Goal: Information Seeking & Learning: Learn about a topic

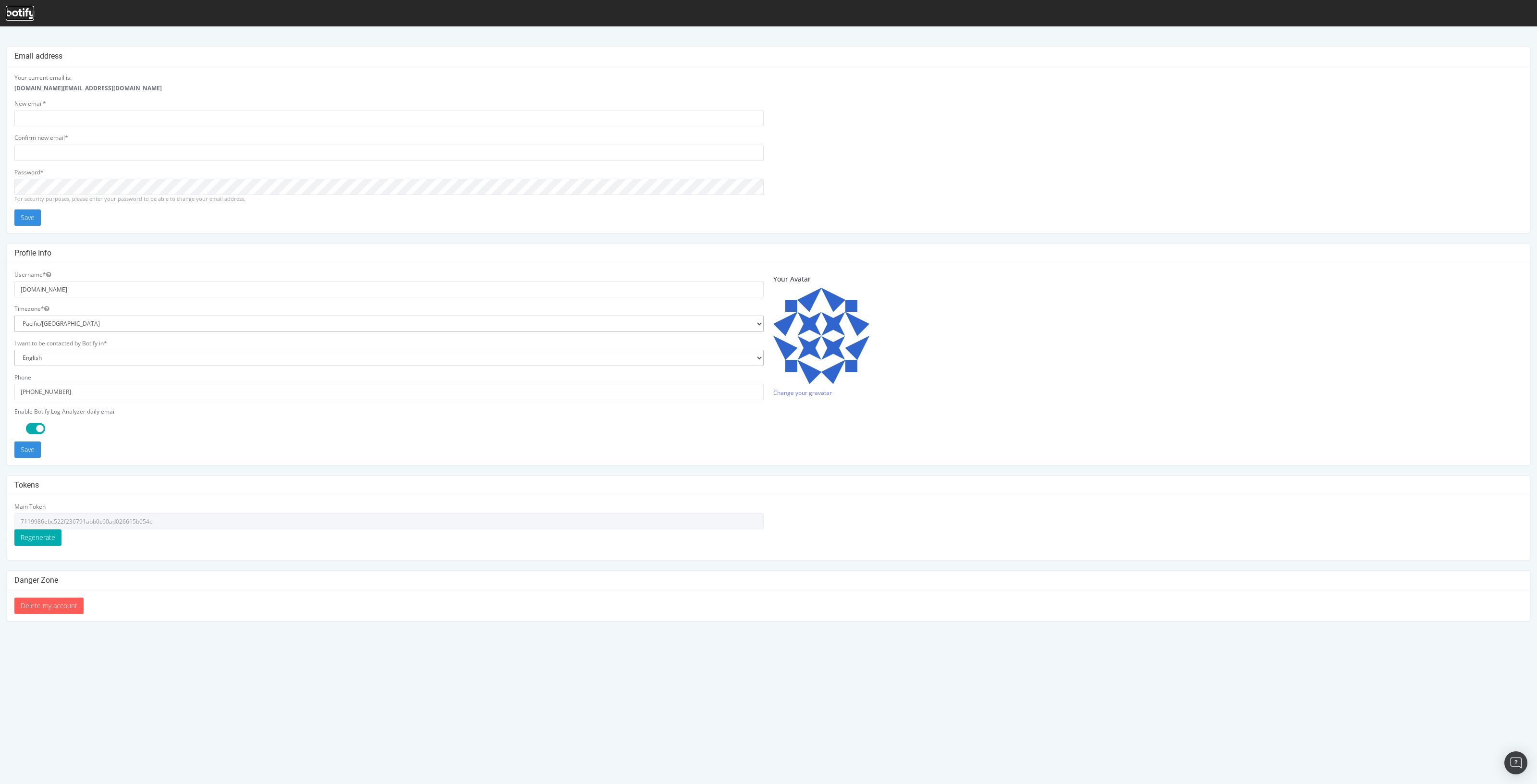
click at [16, 10] on icon at bounding box center [19, 13] width 28 height 11
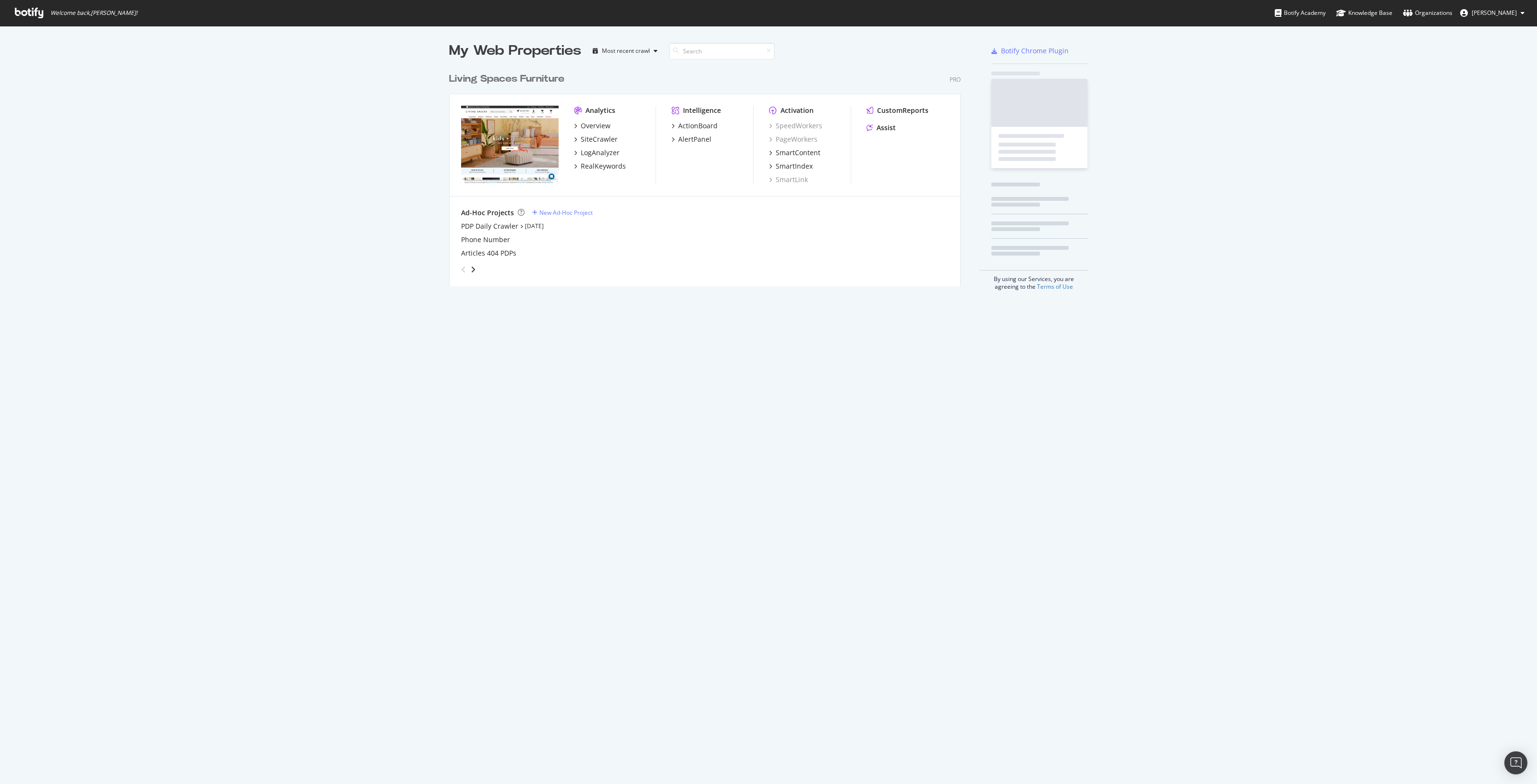
scroll to position [216, 510]
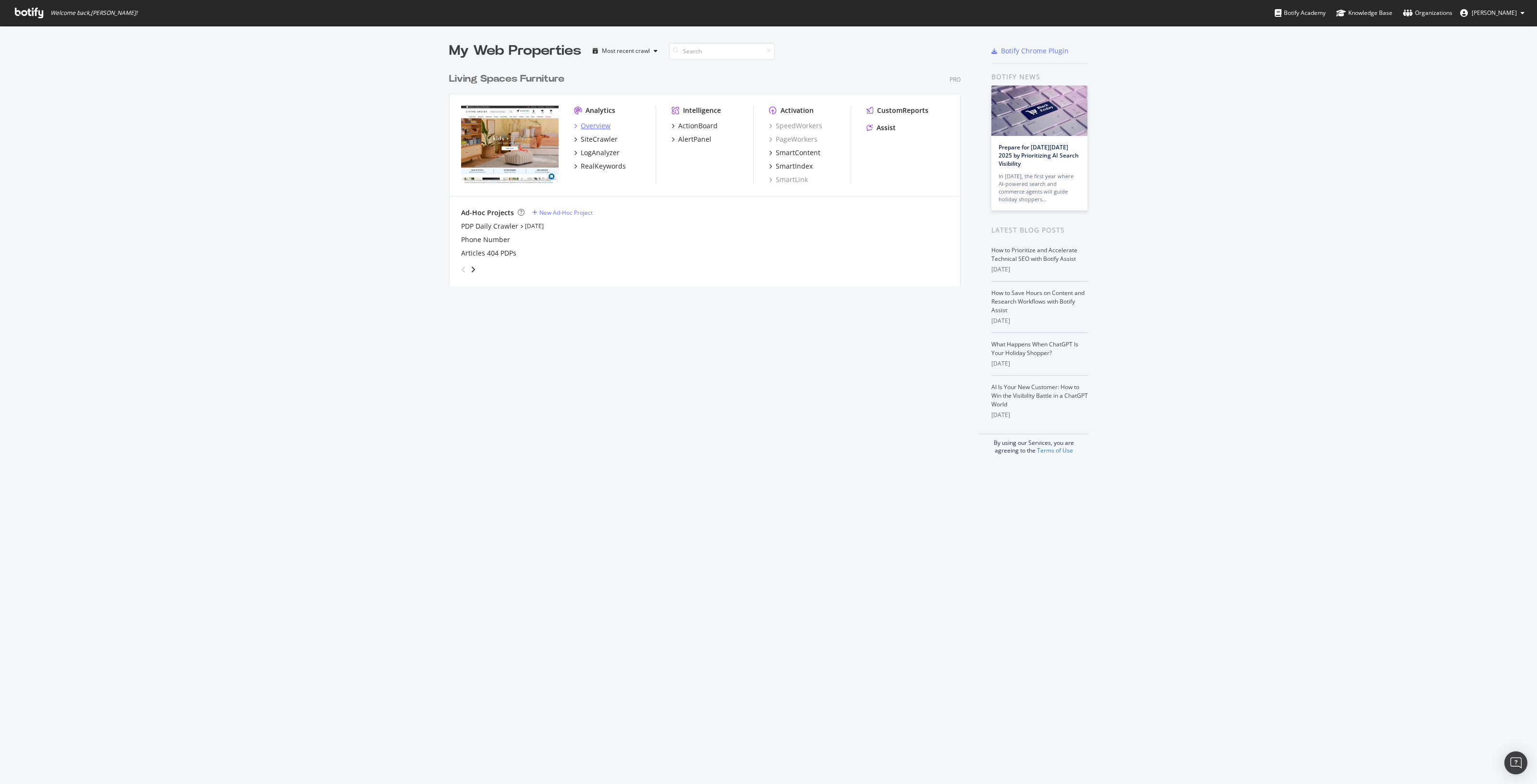
click at [586, 128] on div "Overview" at bounding box center [596, 125] width 30 height 9
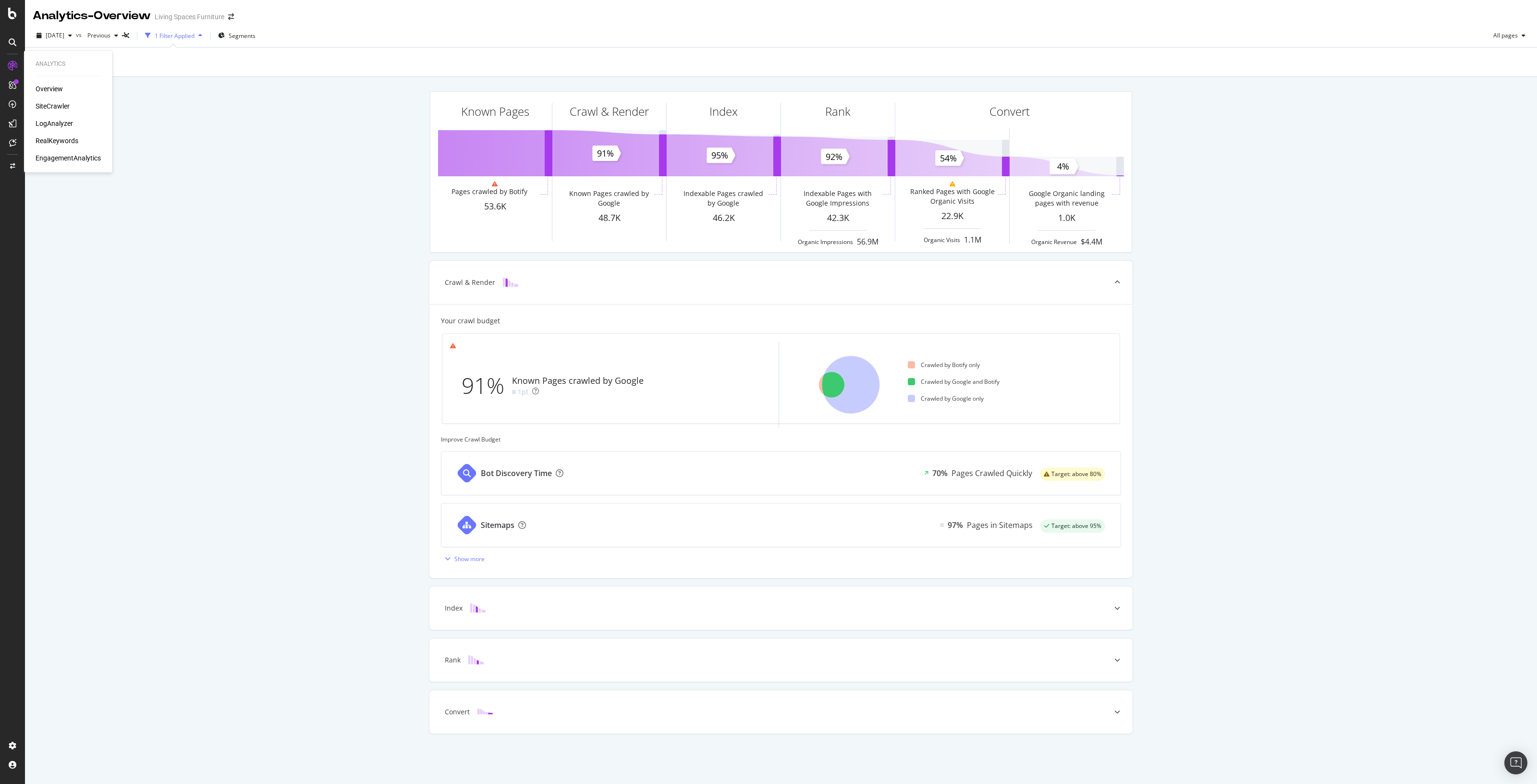
click at [54, 139] on div "RealKeywords" at bounding box center [57, 140] width 43 height 9
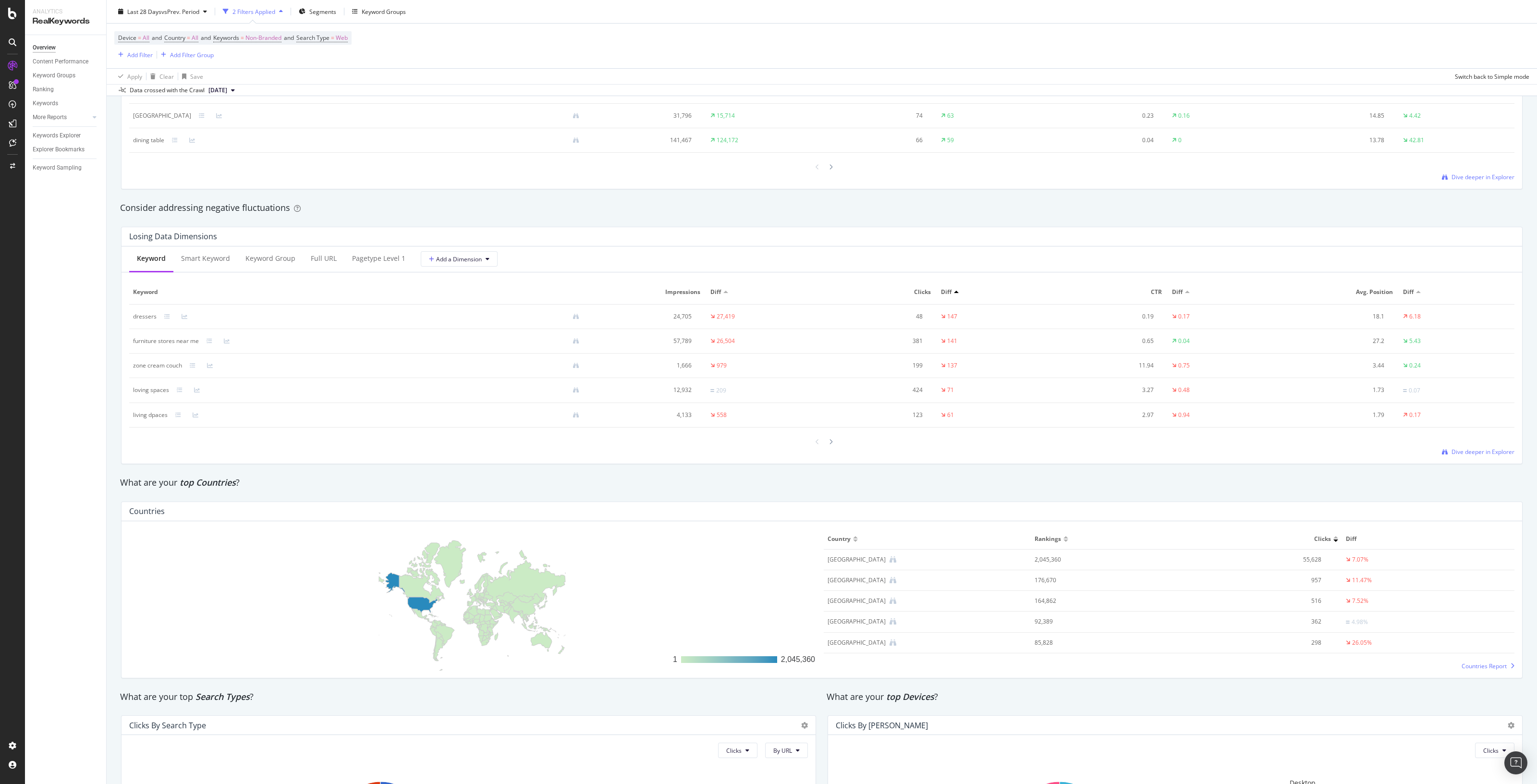
scroll to position [1081, 0]
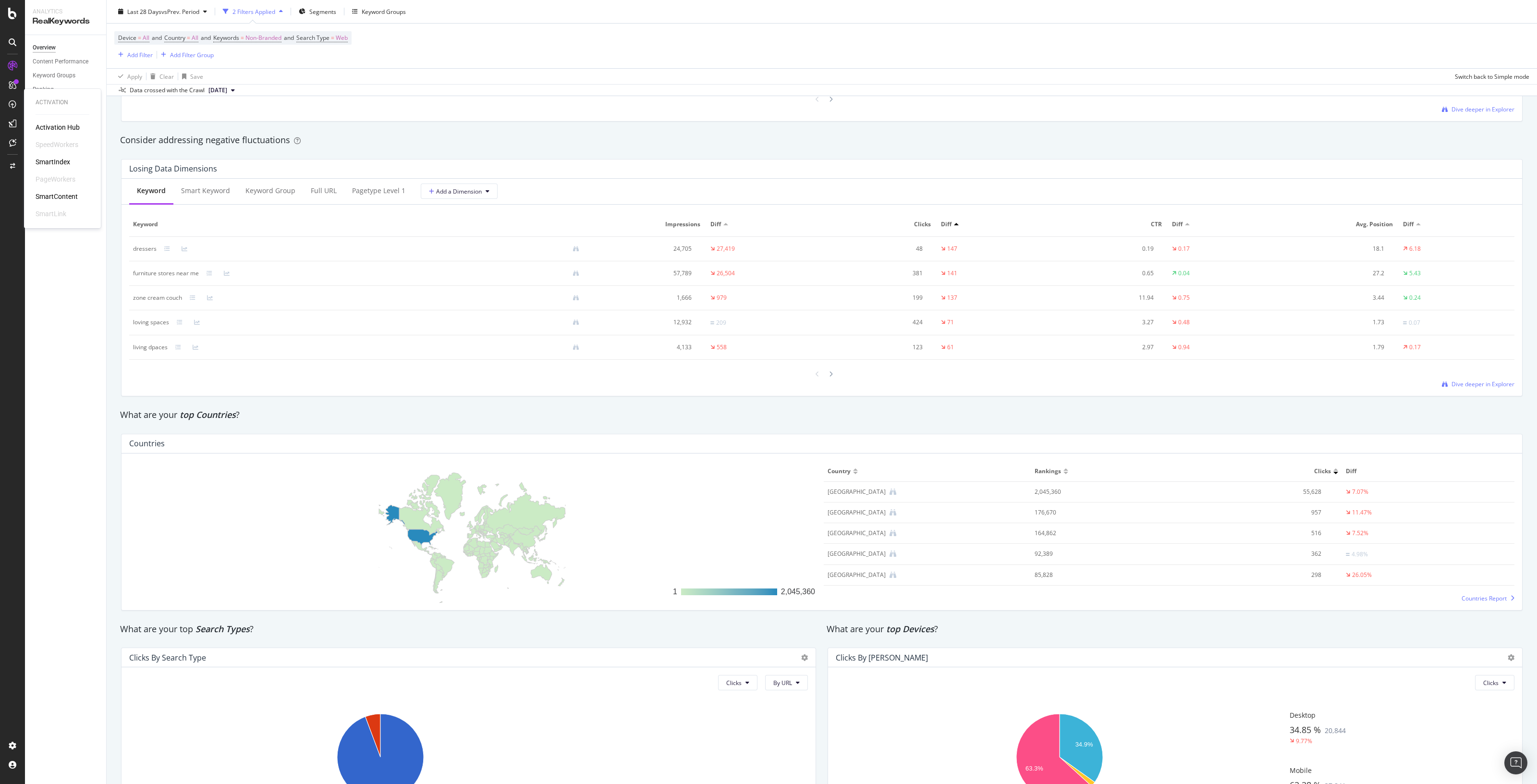
click at [76, 123] on div "Activation Hub" at bounding box center [57, 127] width 44 height 9
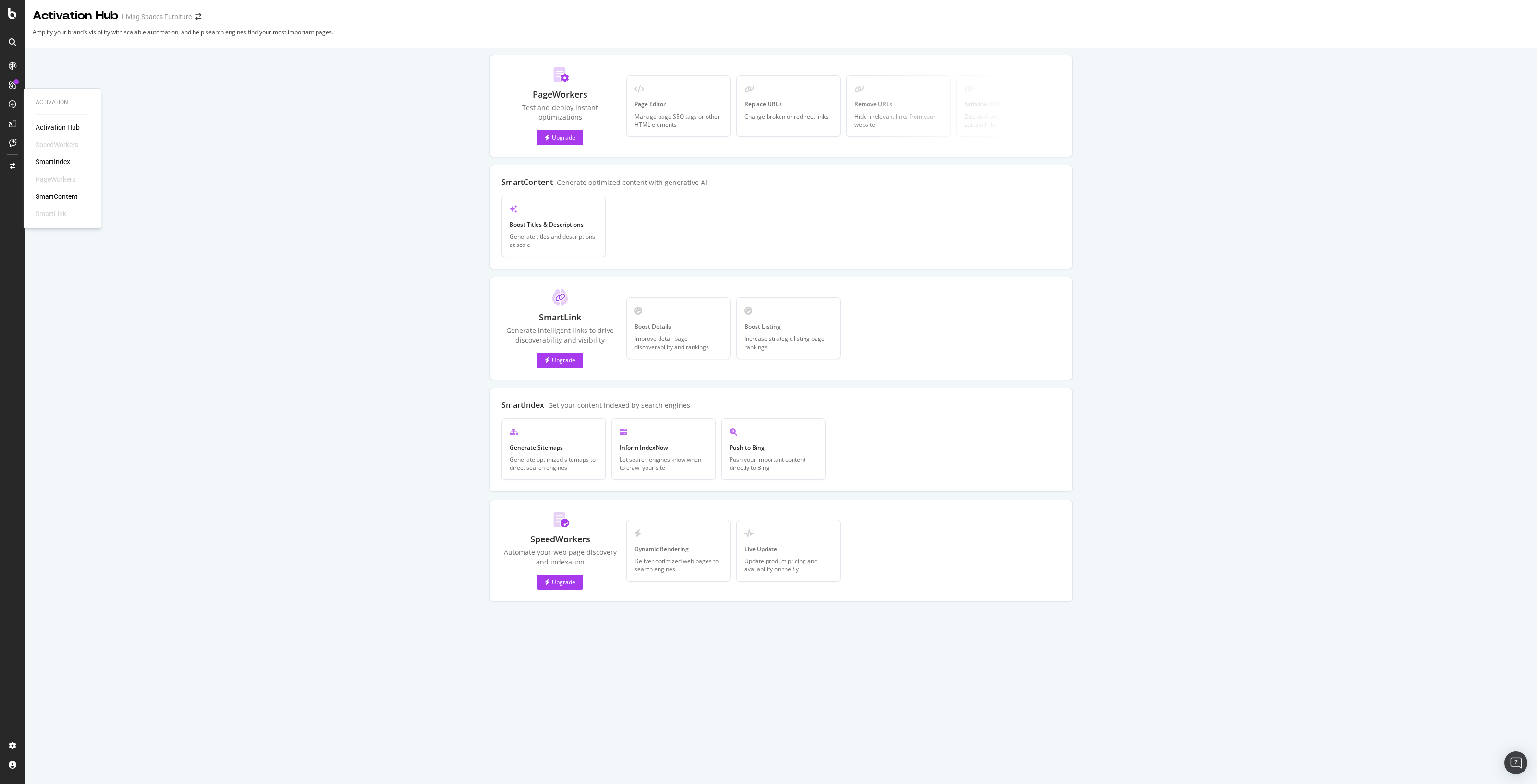
click at [64, 163] on div "SmartIndex" at bounding box center [52, 162] width 34 height 9
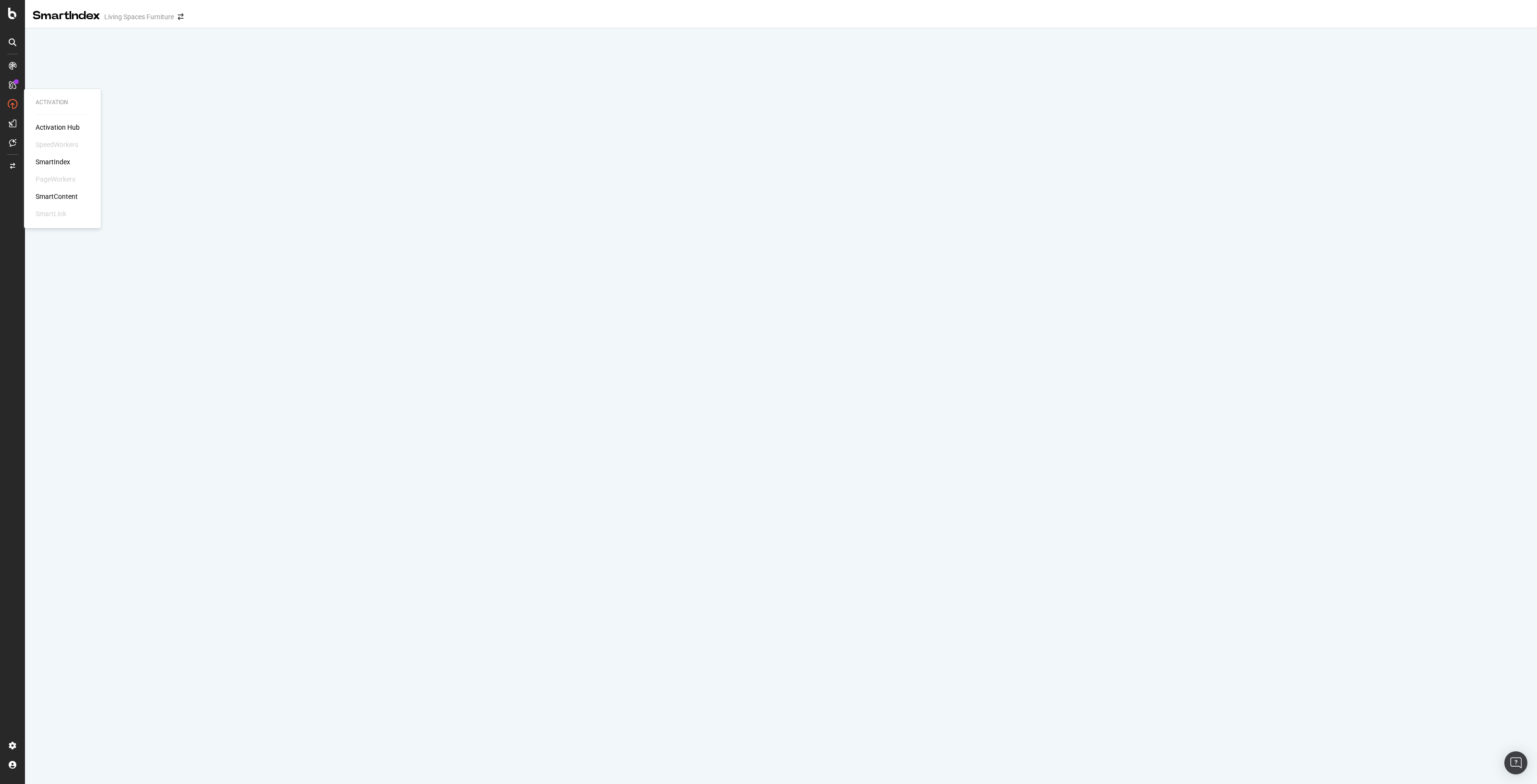
click at [57, 200] on div "SmartContent" at bounding box center [57, 196] width 42 height 9
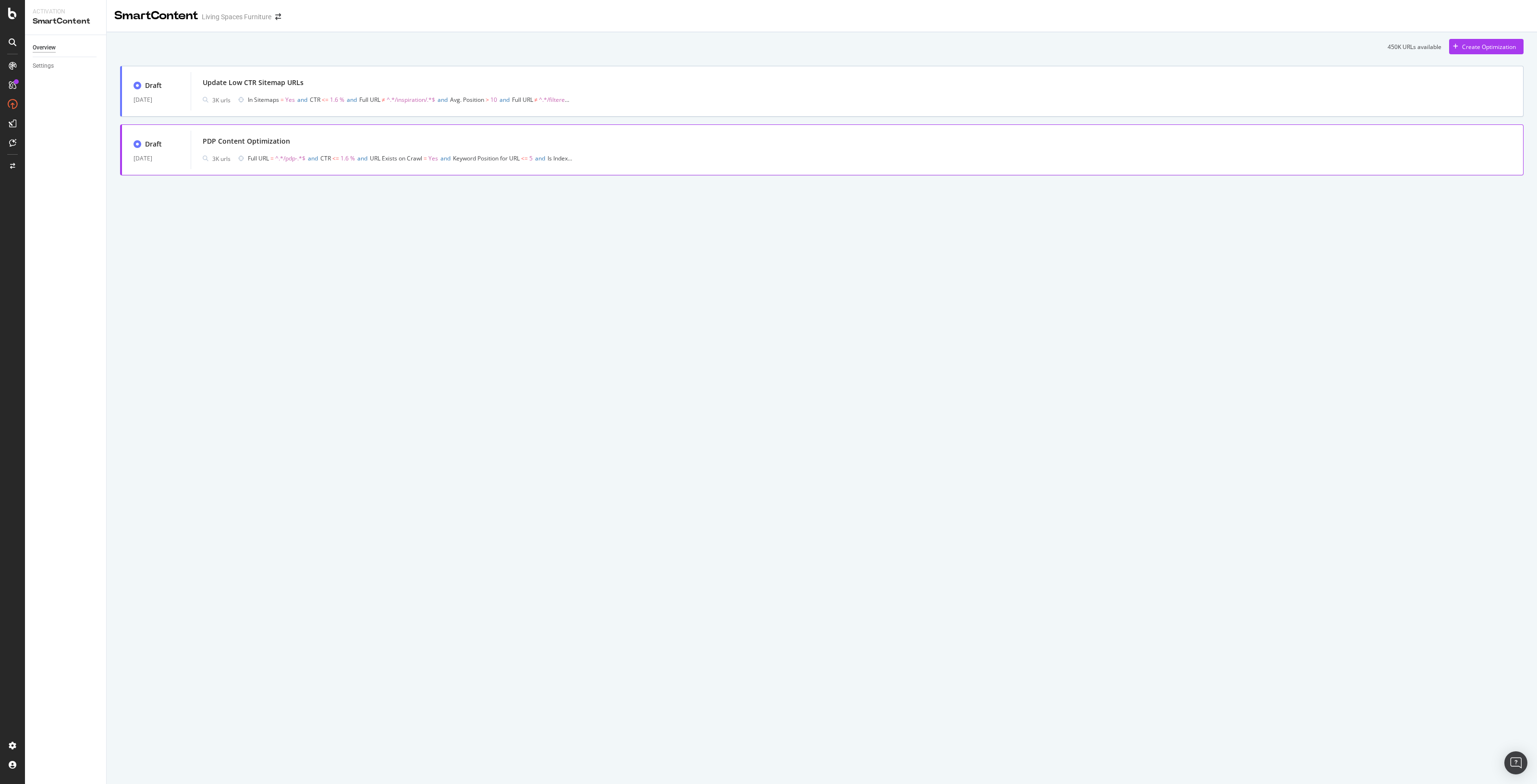
click at [227, 143] on div "PDP Content Optimization" at bounding box center [246, 141] width 87 height 9
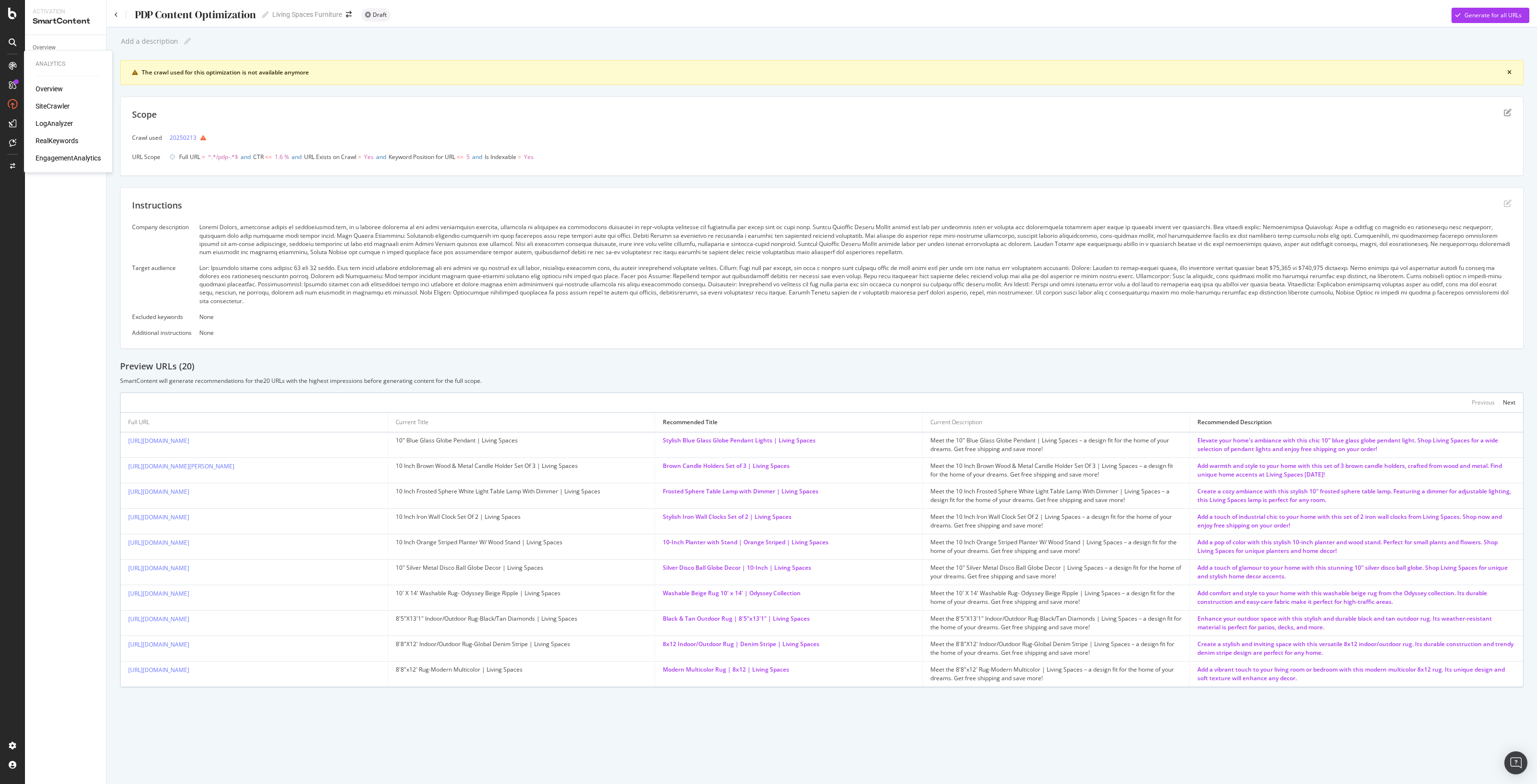
click at [65, 107] on div "SiteCrawler" at bounding box center [52, 105] width 34 height 9
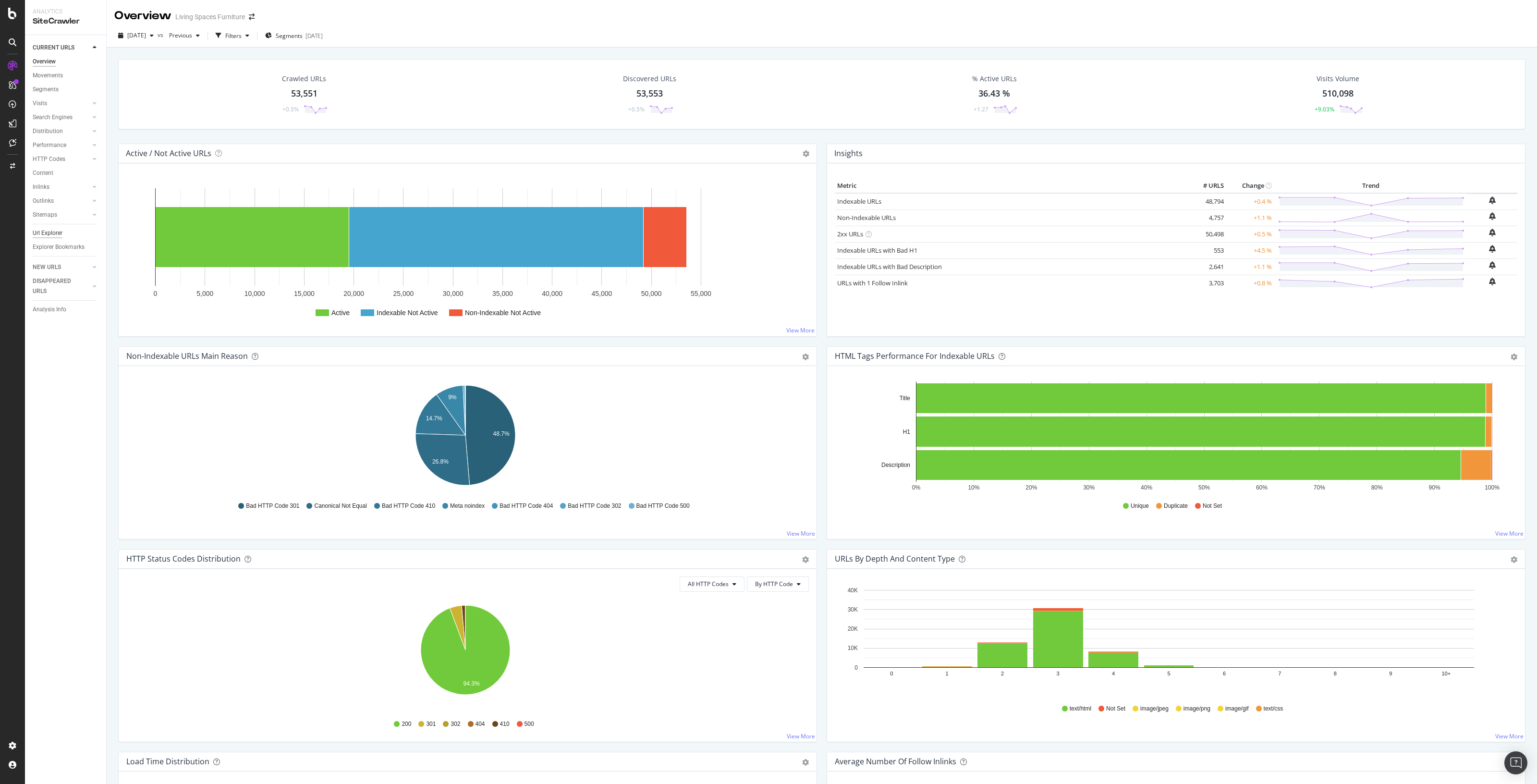
click at [52, 231] on div "Url Explorer" at bounding box center [47, 233] width 30 height 10
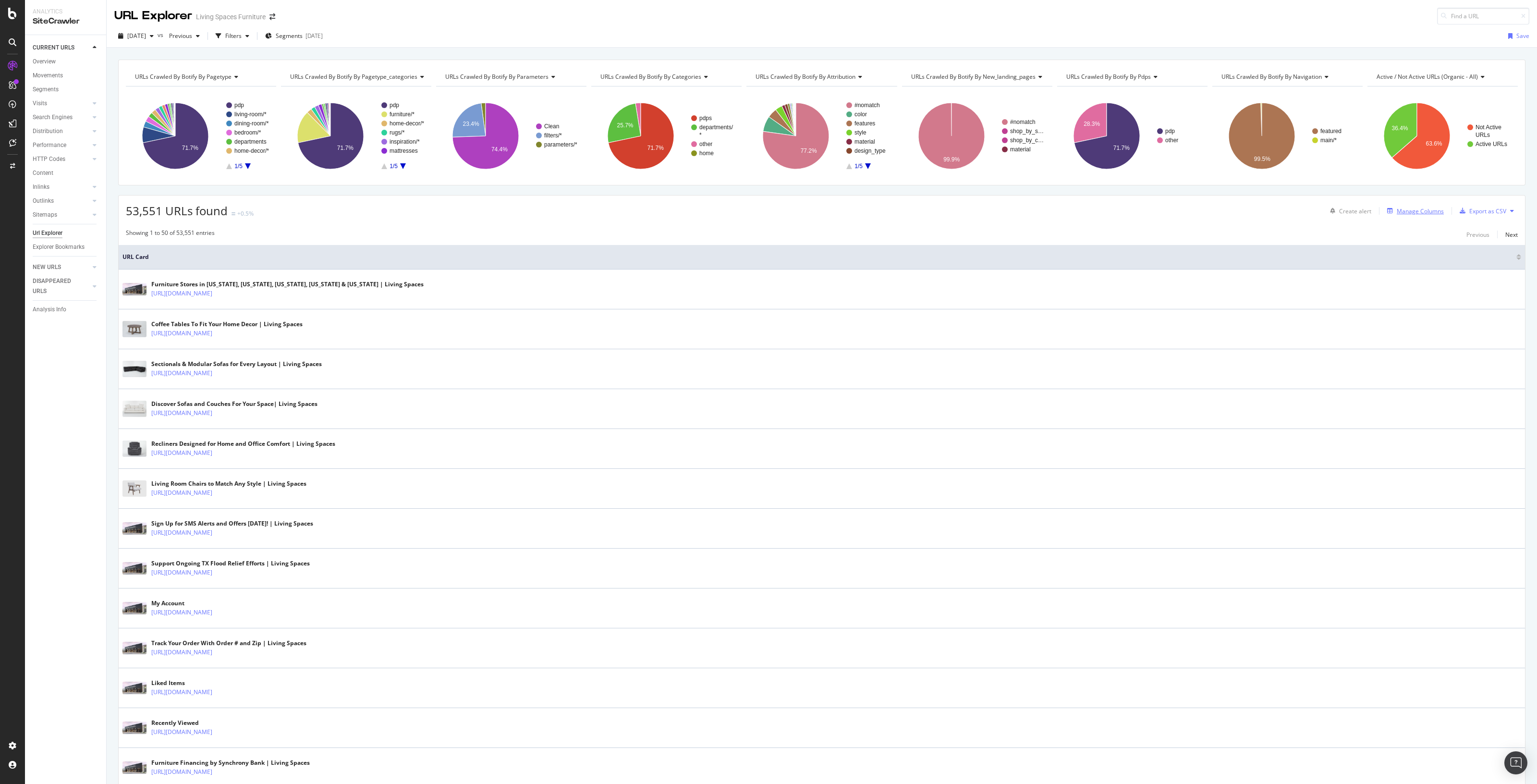
click at [1397, 207] on div "Manage Columns" at bounding box center [1420, 211] width 47 height 8
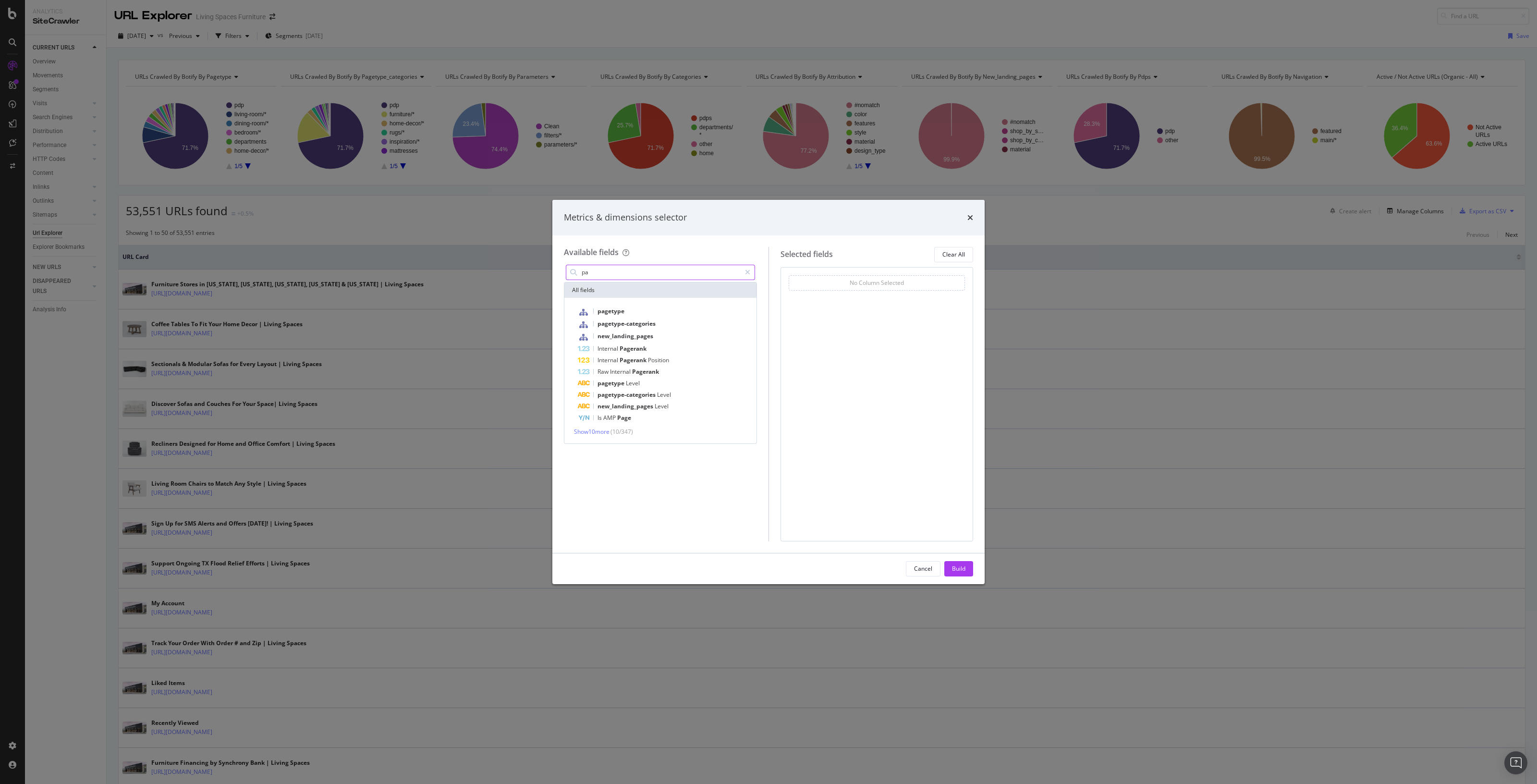
type input "p"
type input "t"
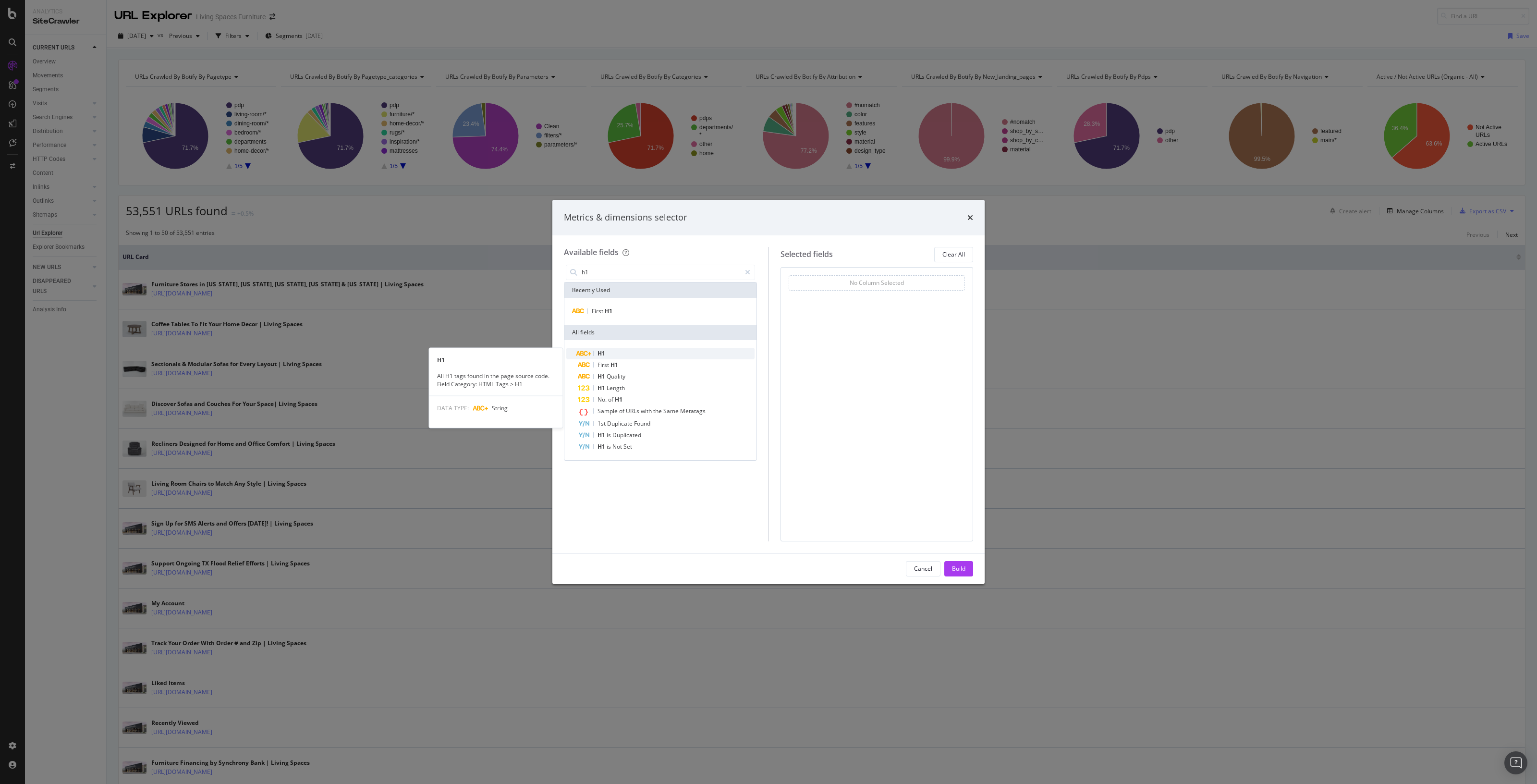
type input "h1"
click at [608, 350] on div "H1" at bounding box center [666, 354] width 177 height 11
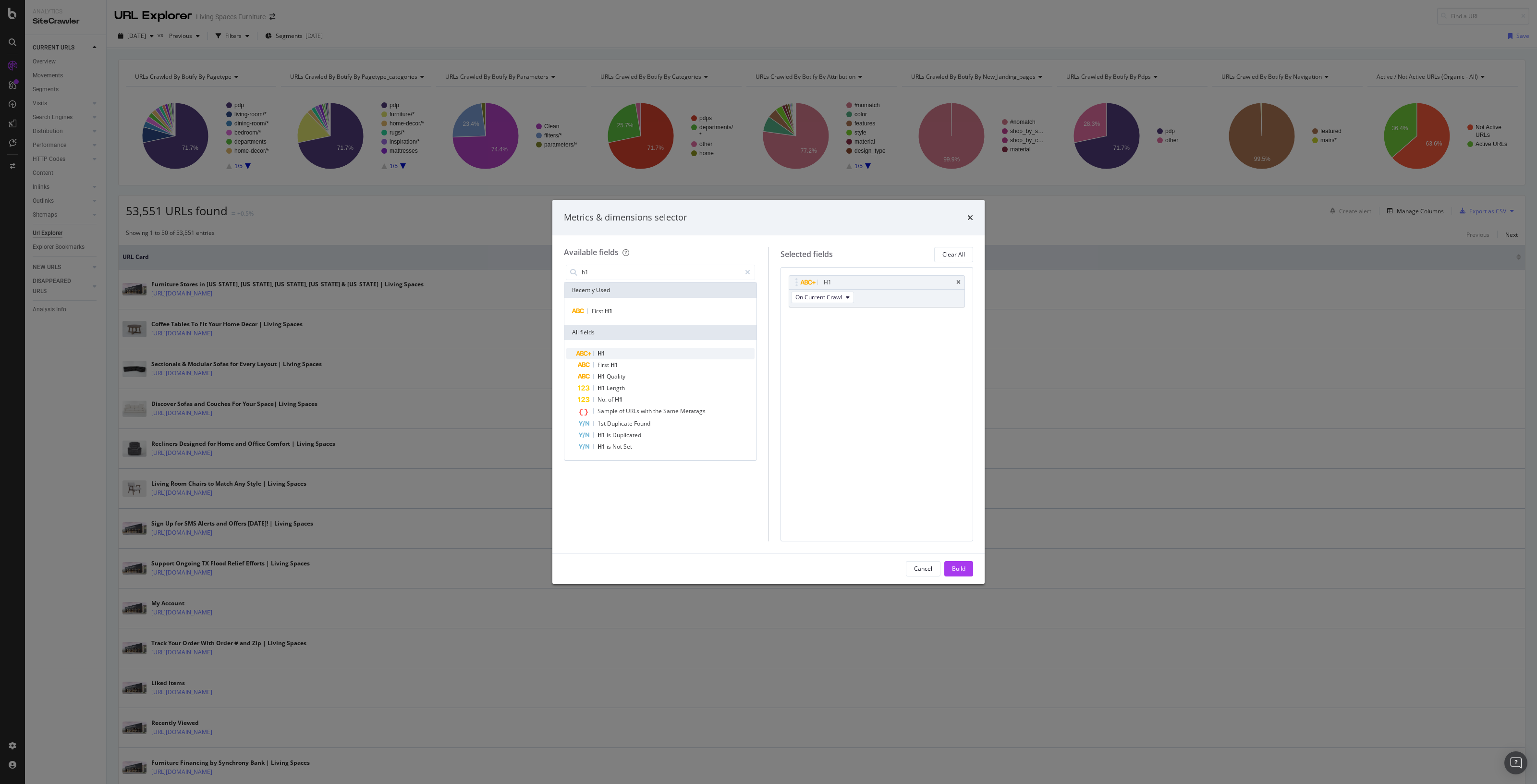
click at [655, 354] on div "H1" at bounding box center [666, 354] width 177 height 11
click at [958, 317] on icon "times" at bounding box center [958, 318] width 4 height 6
click at [963, 565] on div "Build" at bounding box center [959, 568] width 14 height 8
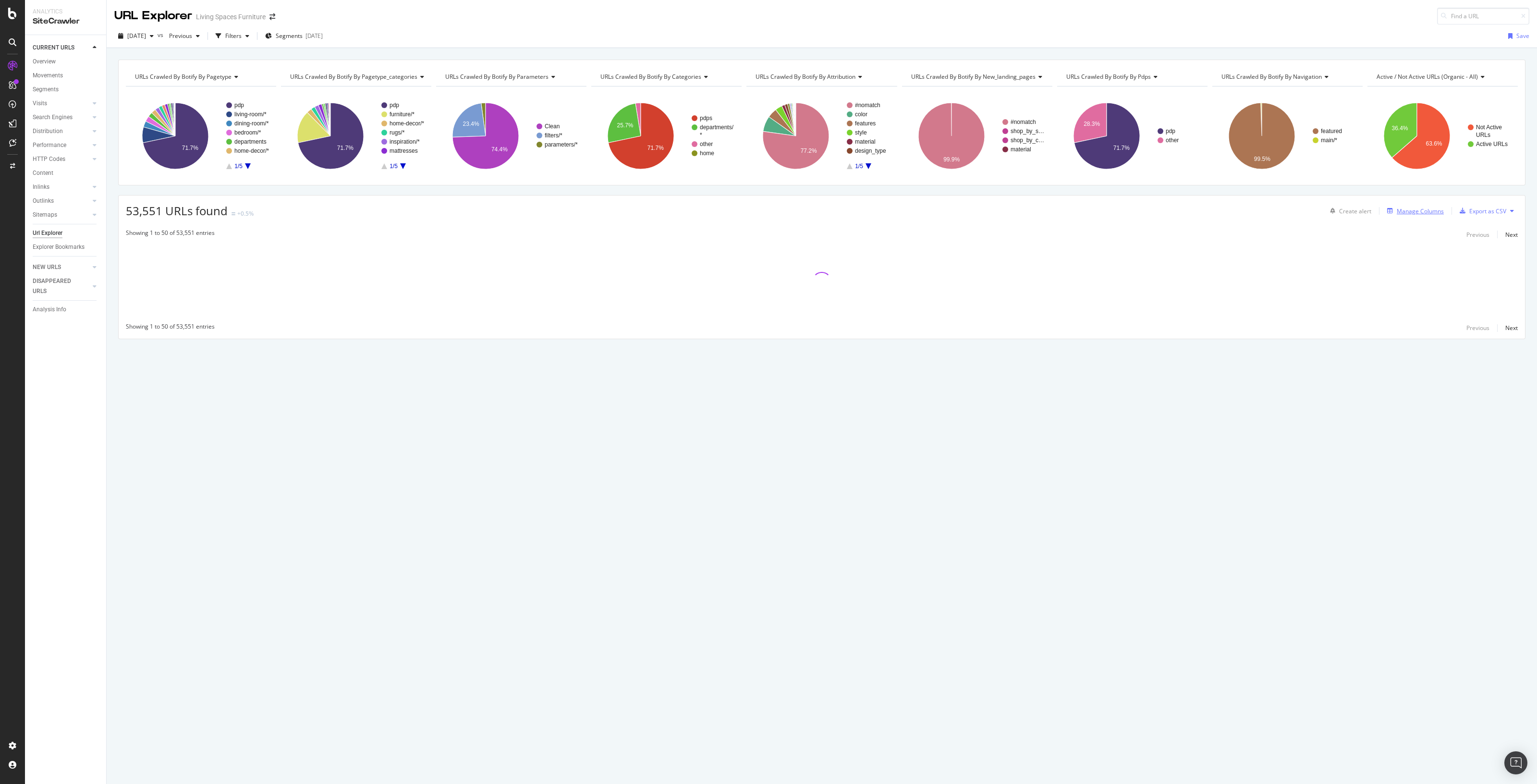
click at [1433, 207] on div "Manage Columns" at bounding box center [1420, 211] width 47 height 8
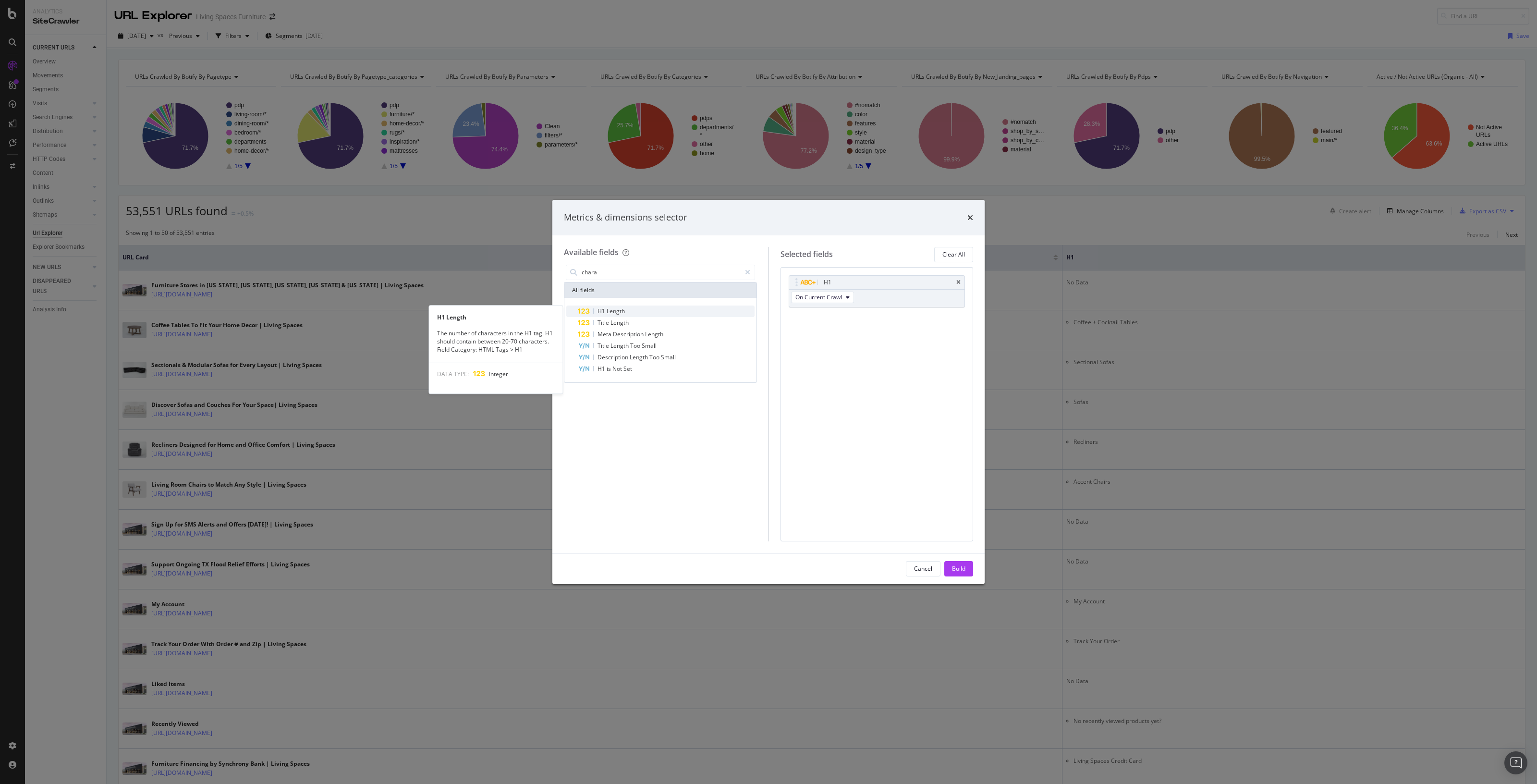
type input "chara"
click at [649, 311] on div "H1 Length" at bounding box center [666, 311] width 177 height 11
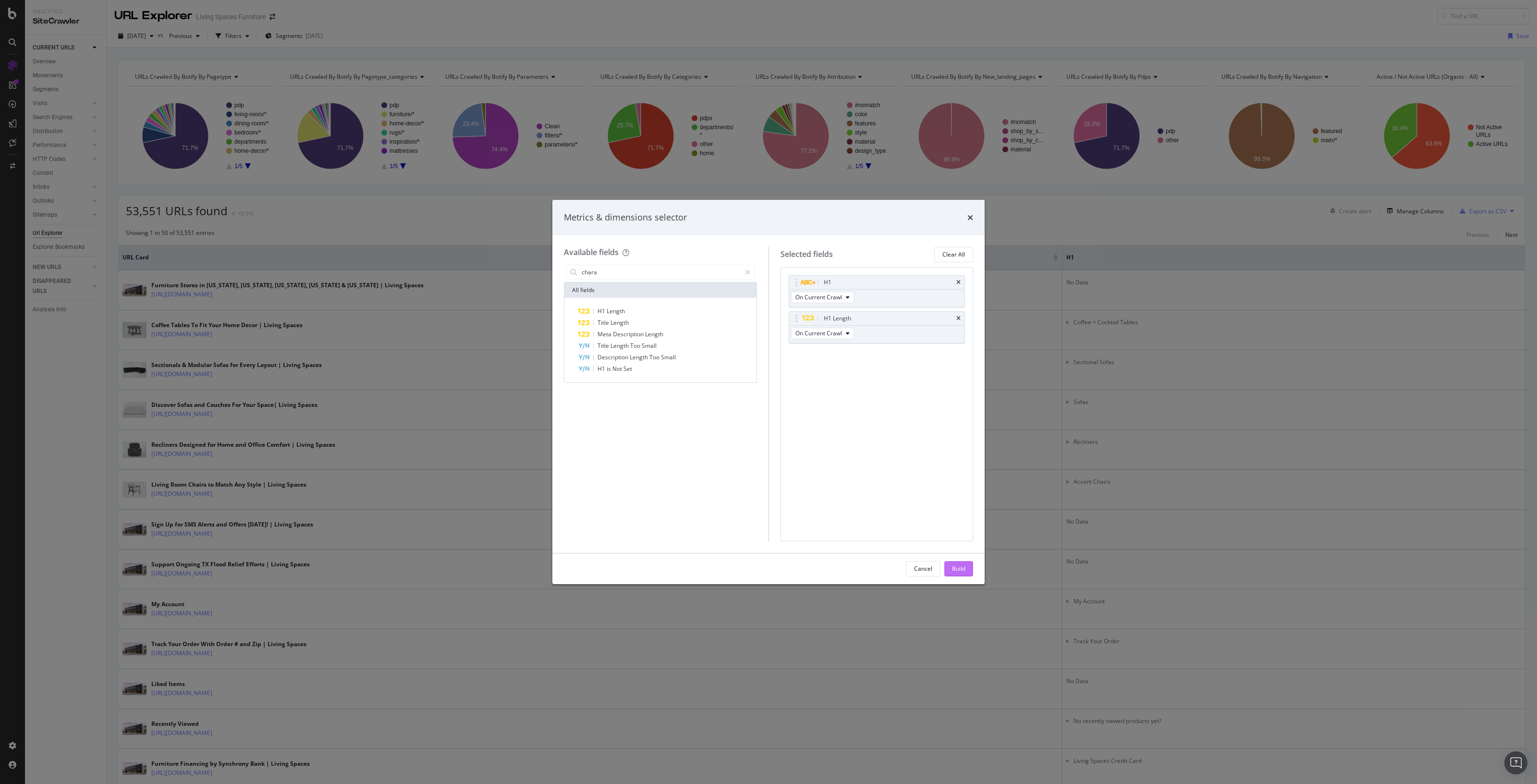
click at [964, 567] on div "Build" at bounding box center [959, 568] width 14 height 8
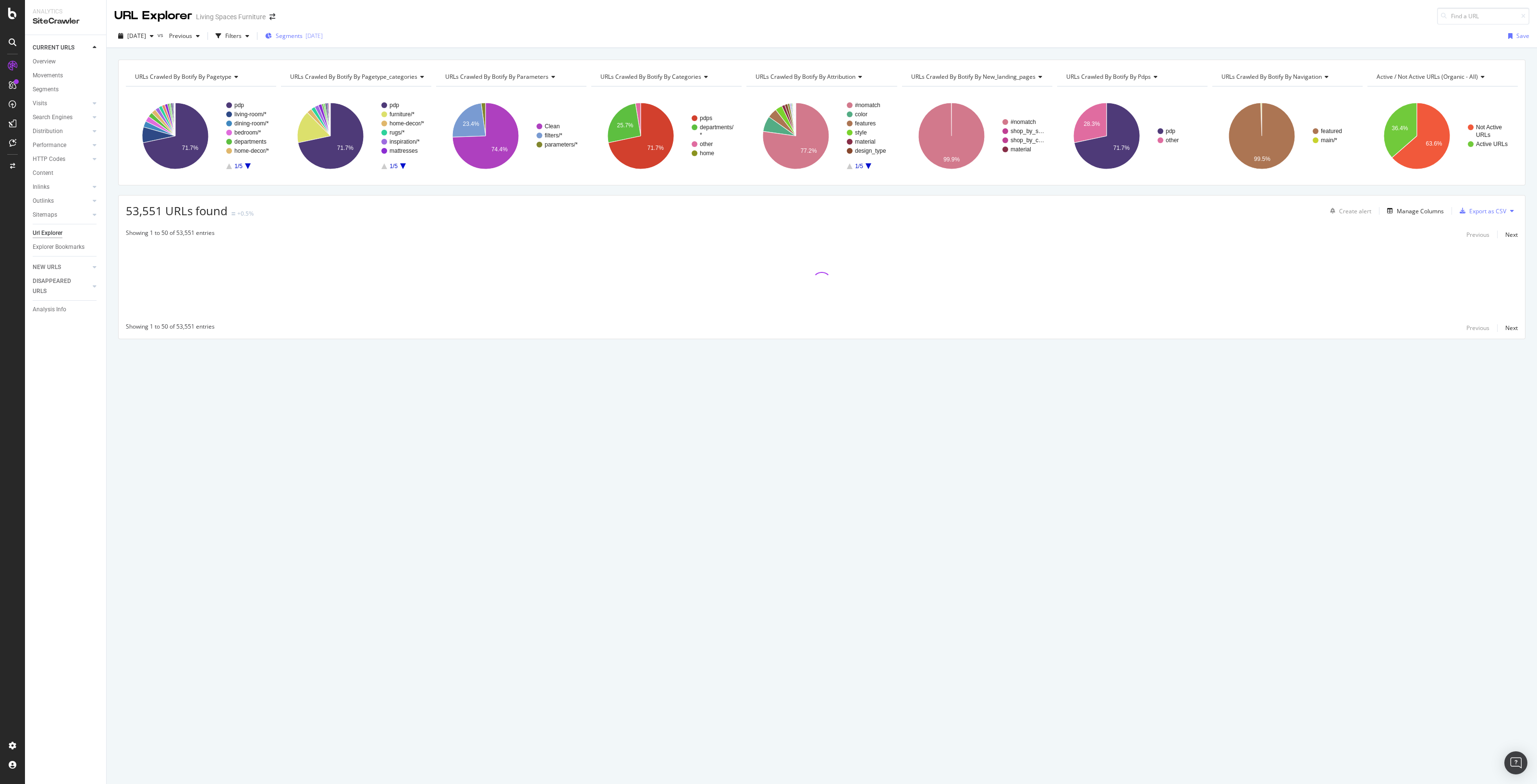
click at [296, 39] on span "Segments" at bounding box center [289, 36] width 27 height 8
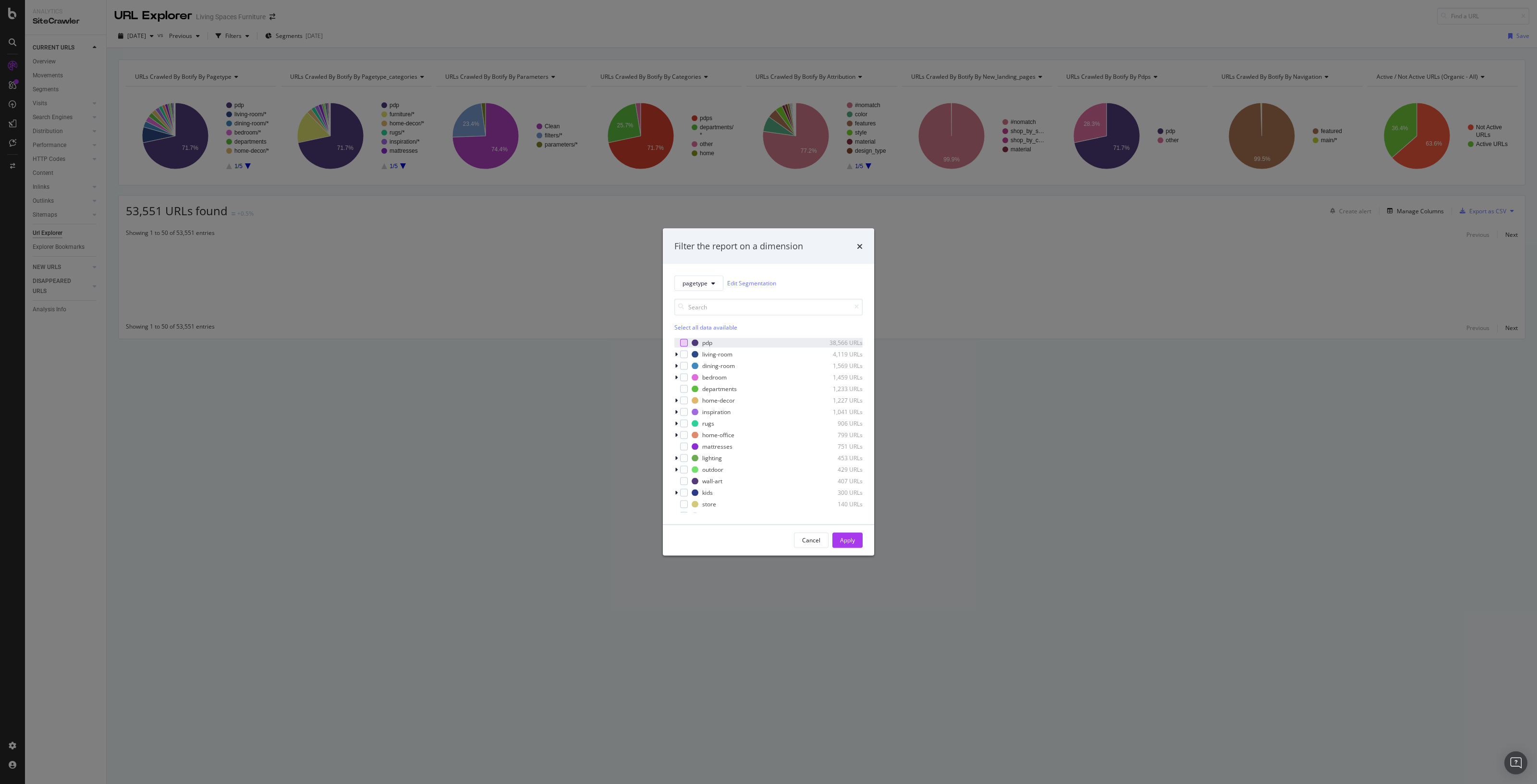
click at [684, 343] on div "modal" at bounding box center [684, 342] width 7 height 7
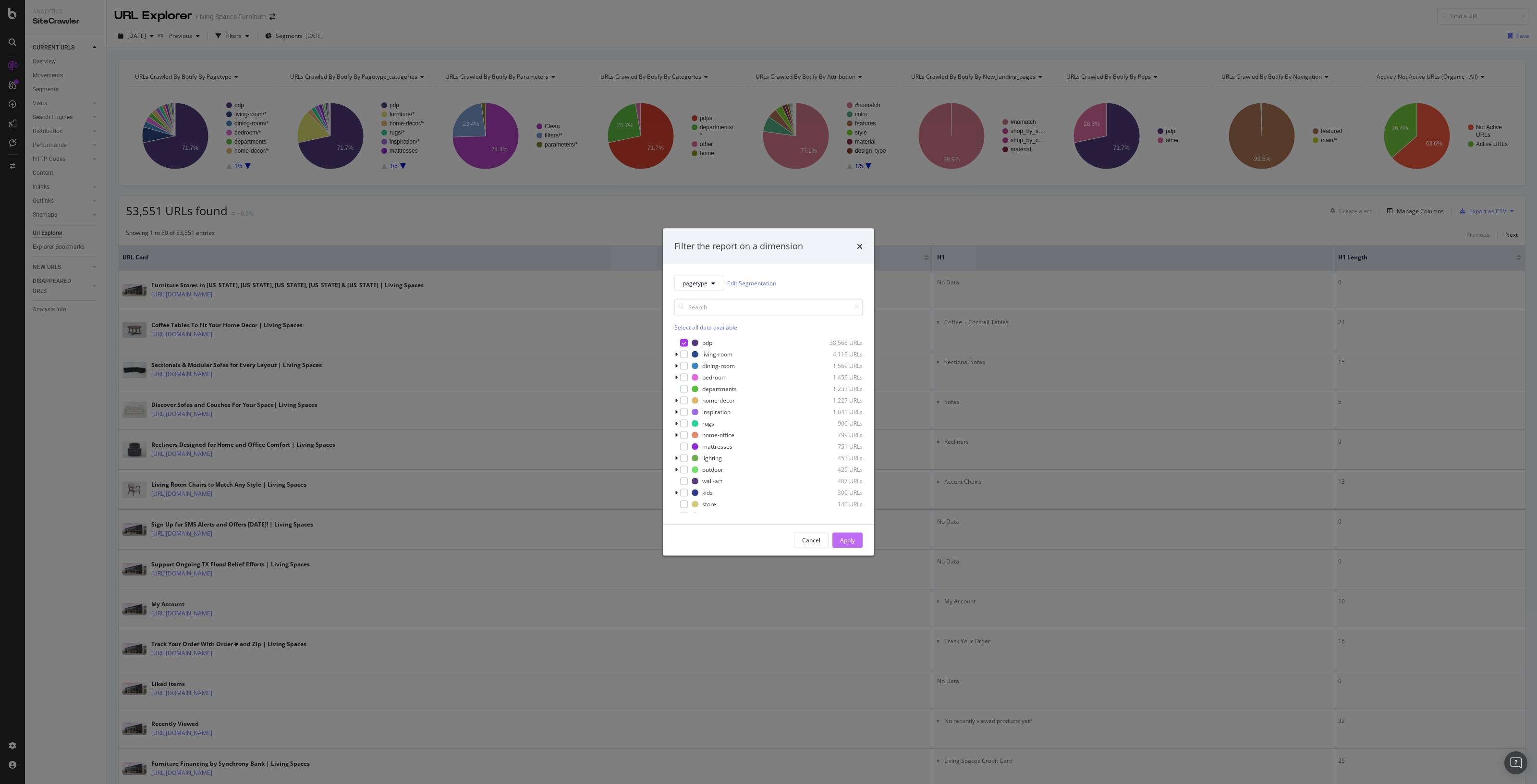
click at [851, 542] on div "Apply" at bounding box center [848, 540] width 15 height 8
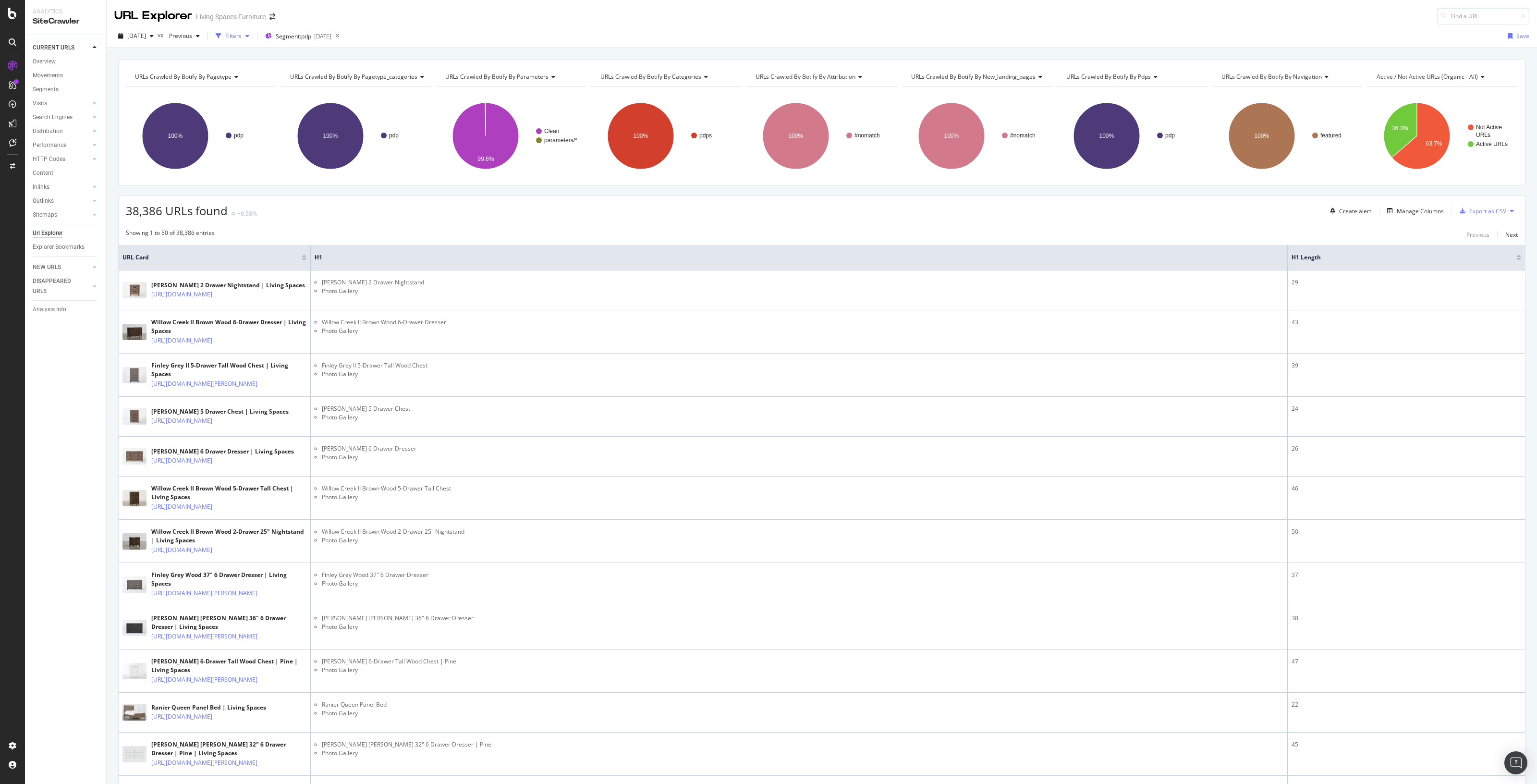
click at [253, 33] on div "button" at bounding box center [247, 36] width 11 height 6
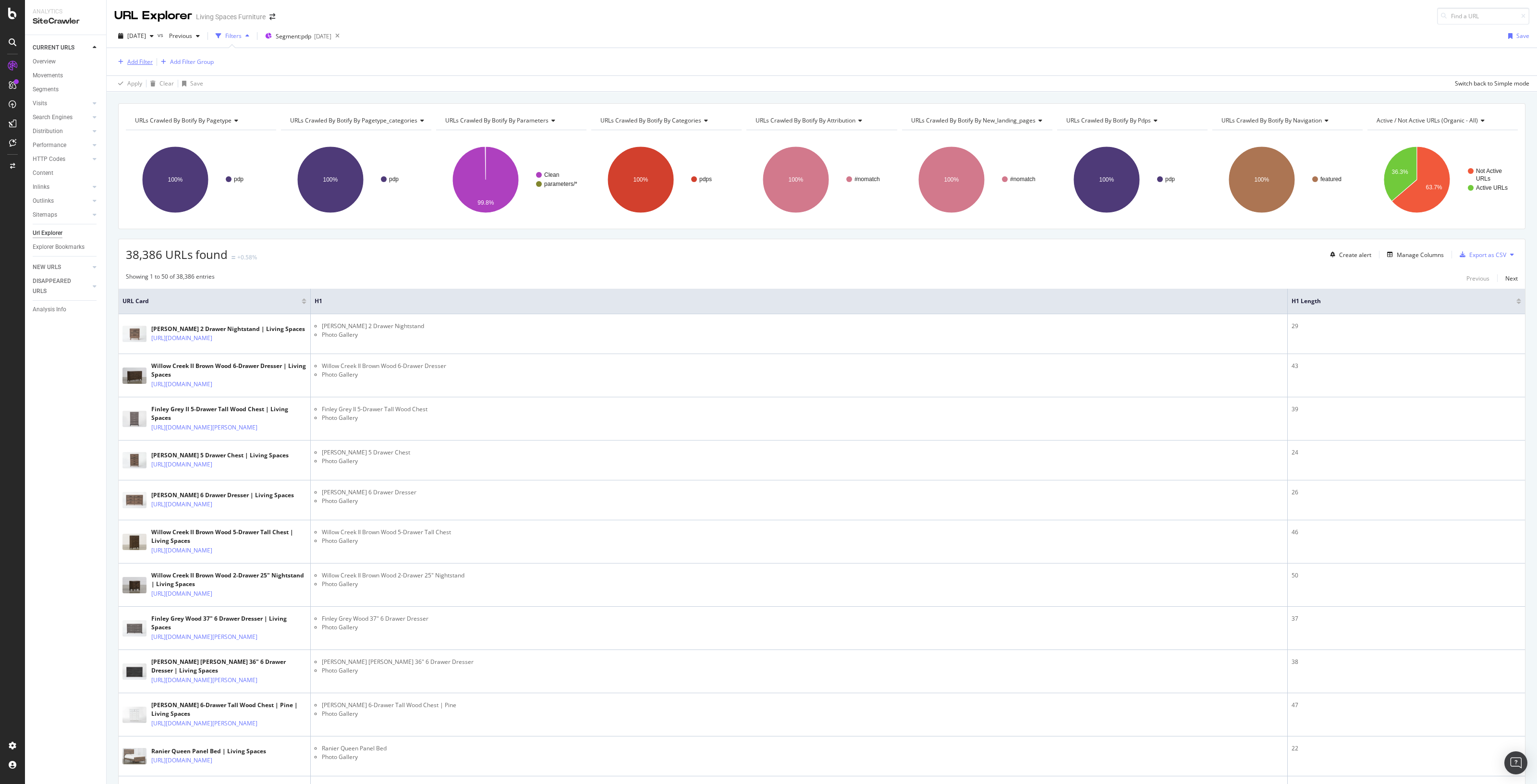
click at [148, 60] on div "Add Filter" at bounding box center [140, 61] width 26 height 8
type input "H1 leng"
click at [176, 123] on div "H1 Length" at bounding box center [205, 128] width 153 height 11
click at [150, 103] on icon at bounding box center [148, 100] width 7 height 6
click at [156, 143] on div "Less than" at bounding box center [176, 145] width 103 height 12
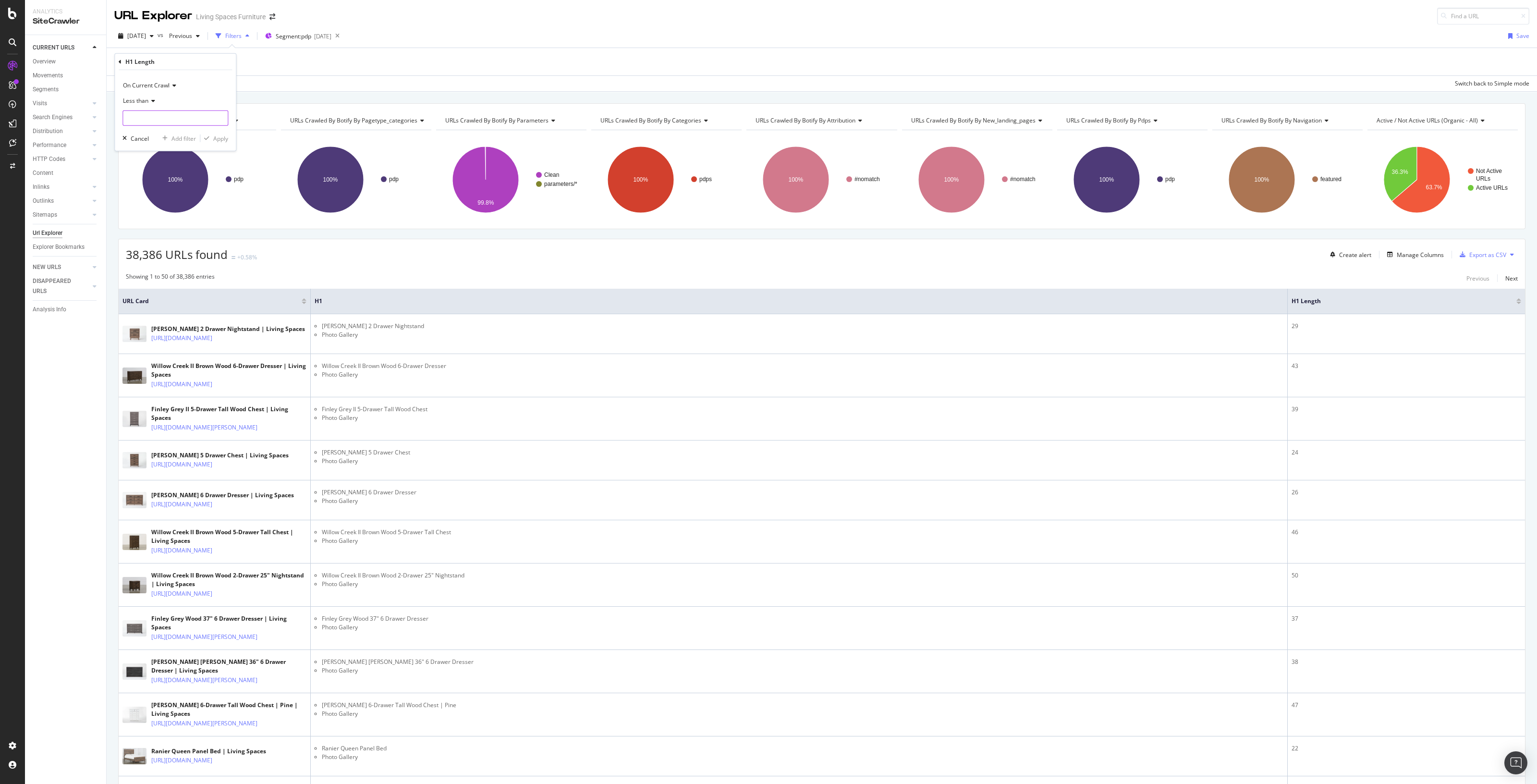
click at [168, 119] on input "number" at bounding box center [175, 118] width 105 height 16
type input "30"
click at [228, 137] on div "Apply" at bounding box center [221, 138] width 15 height 8
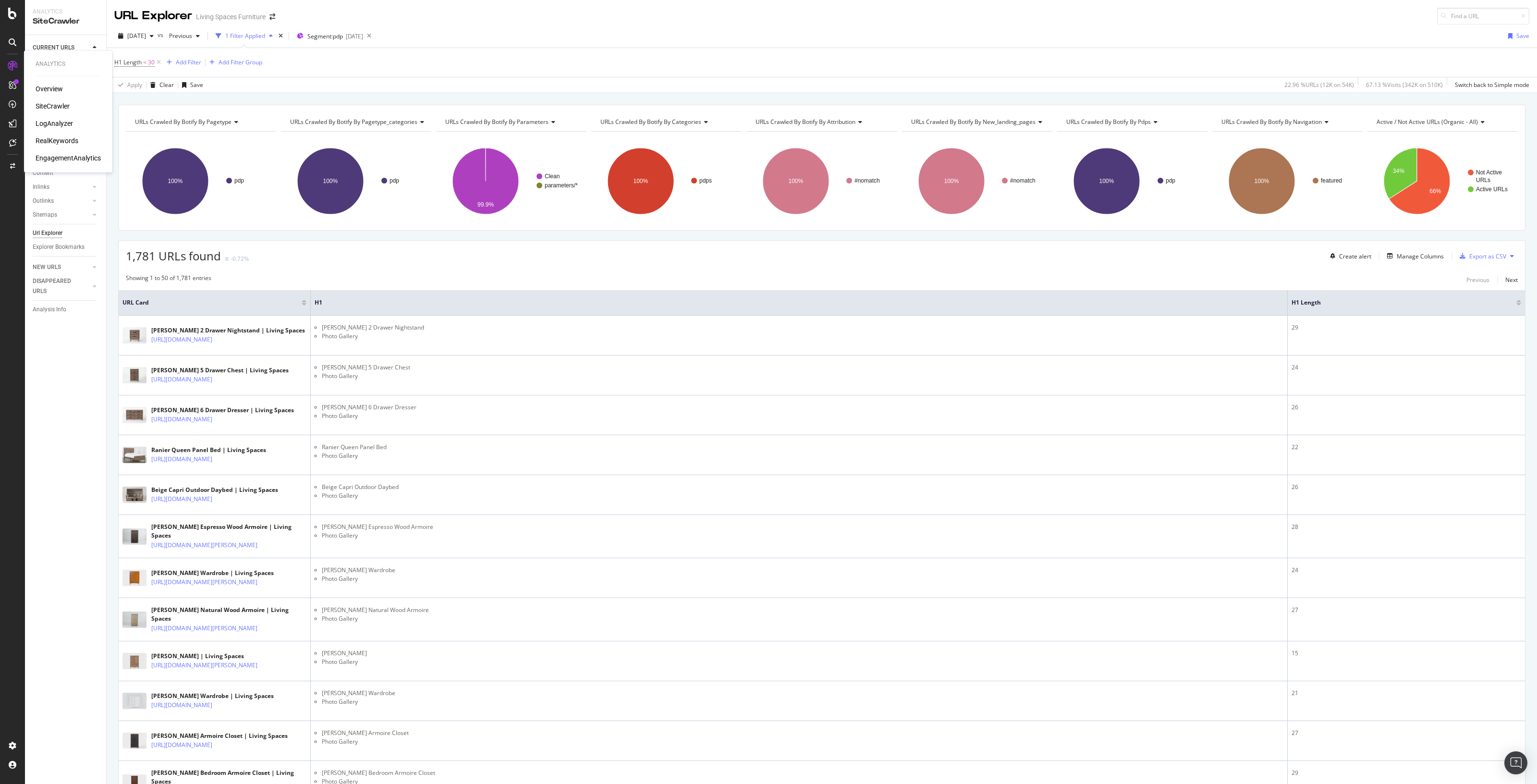
click at [67, 122] on div "LogAnalyzer" at bounding box center [54, 123] width 37 height 9
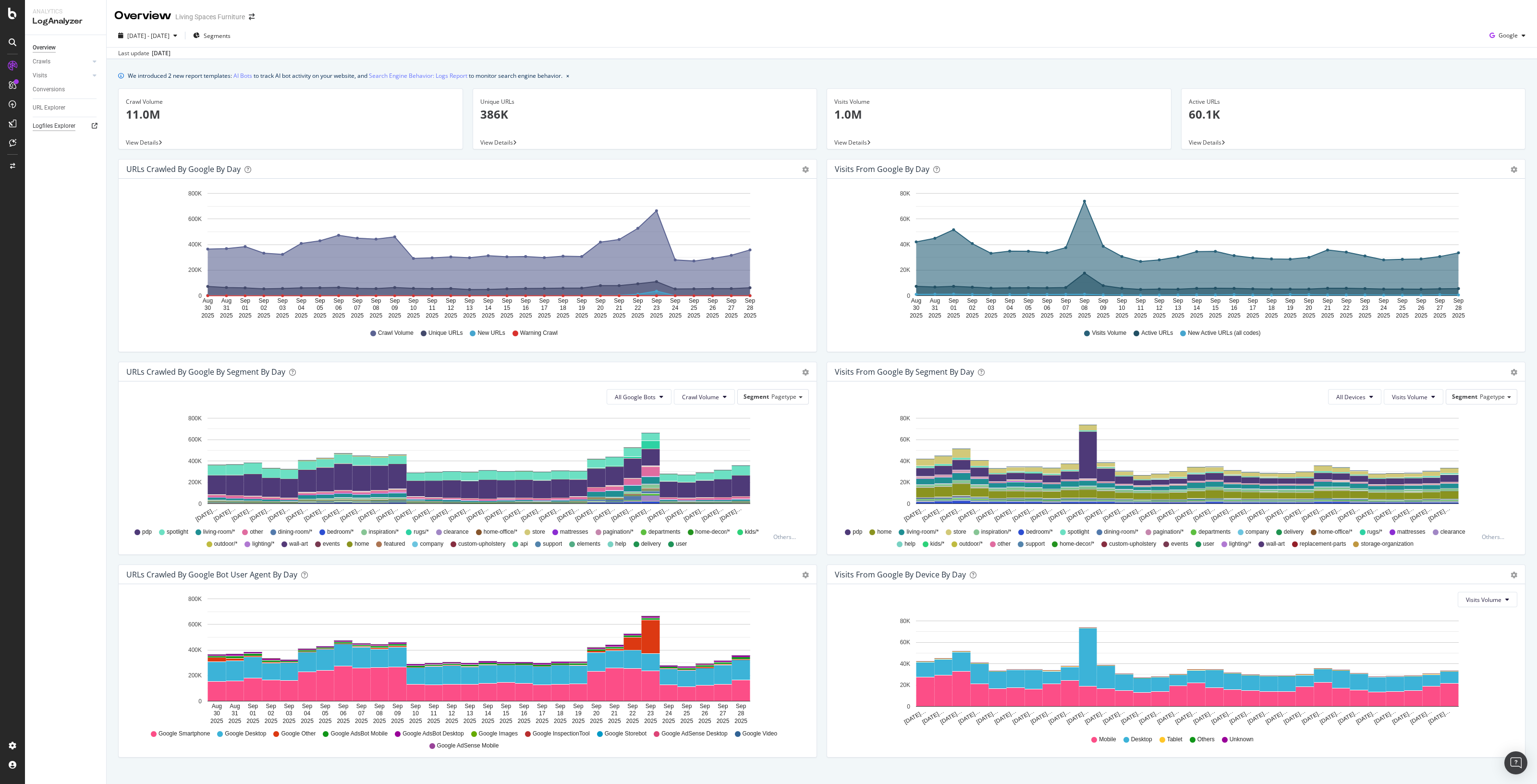
click at [52, 129] on div "Logfiles Explorer" at bounding box center [54, 126] width 43 height 10
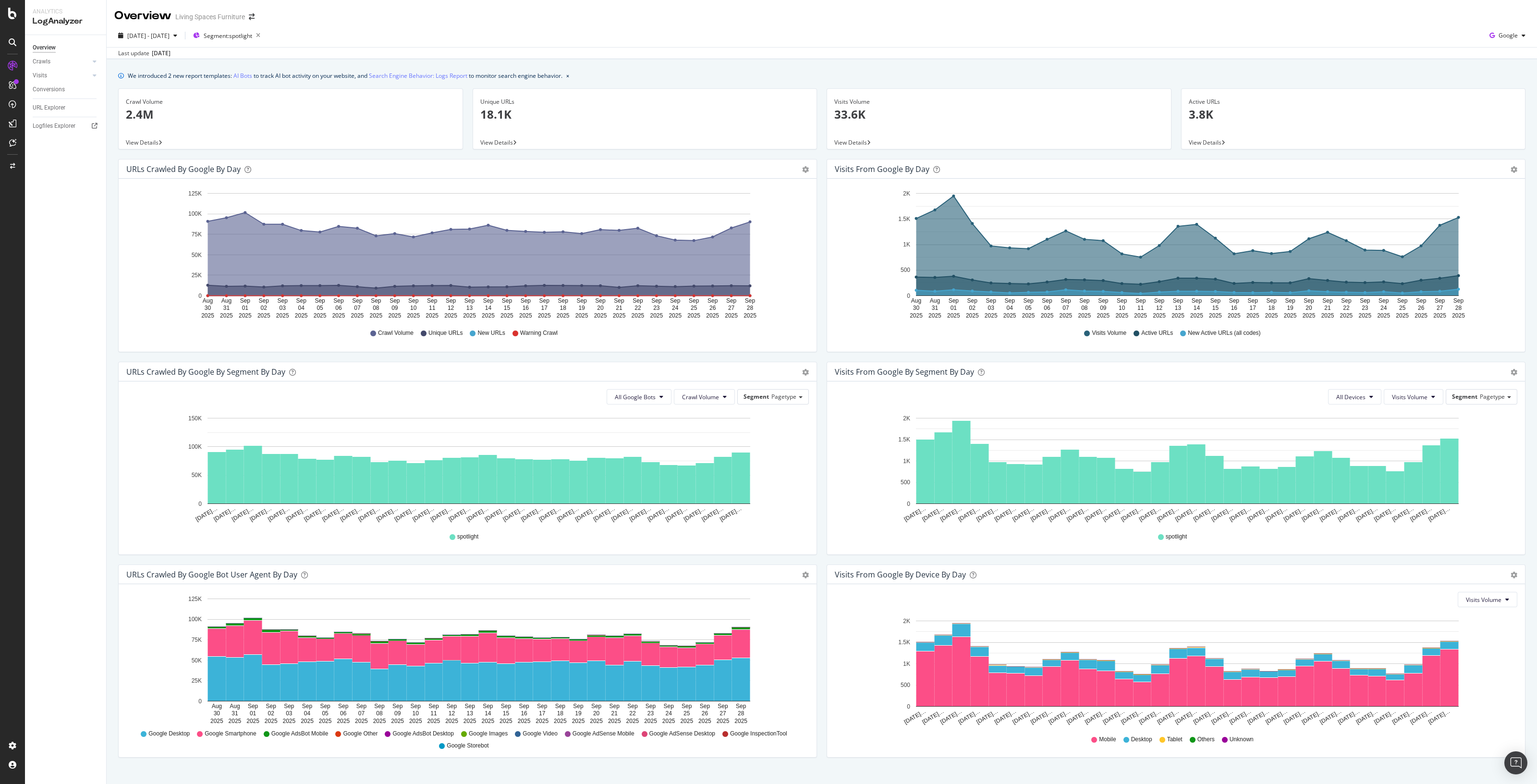
click at [1527, 605] on div "We introduced 2 new report templates: AI Bots to track AI bot activity on your …" at bounding box center [822, 430] width 1430 height 742
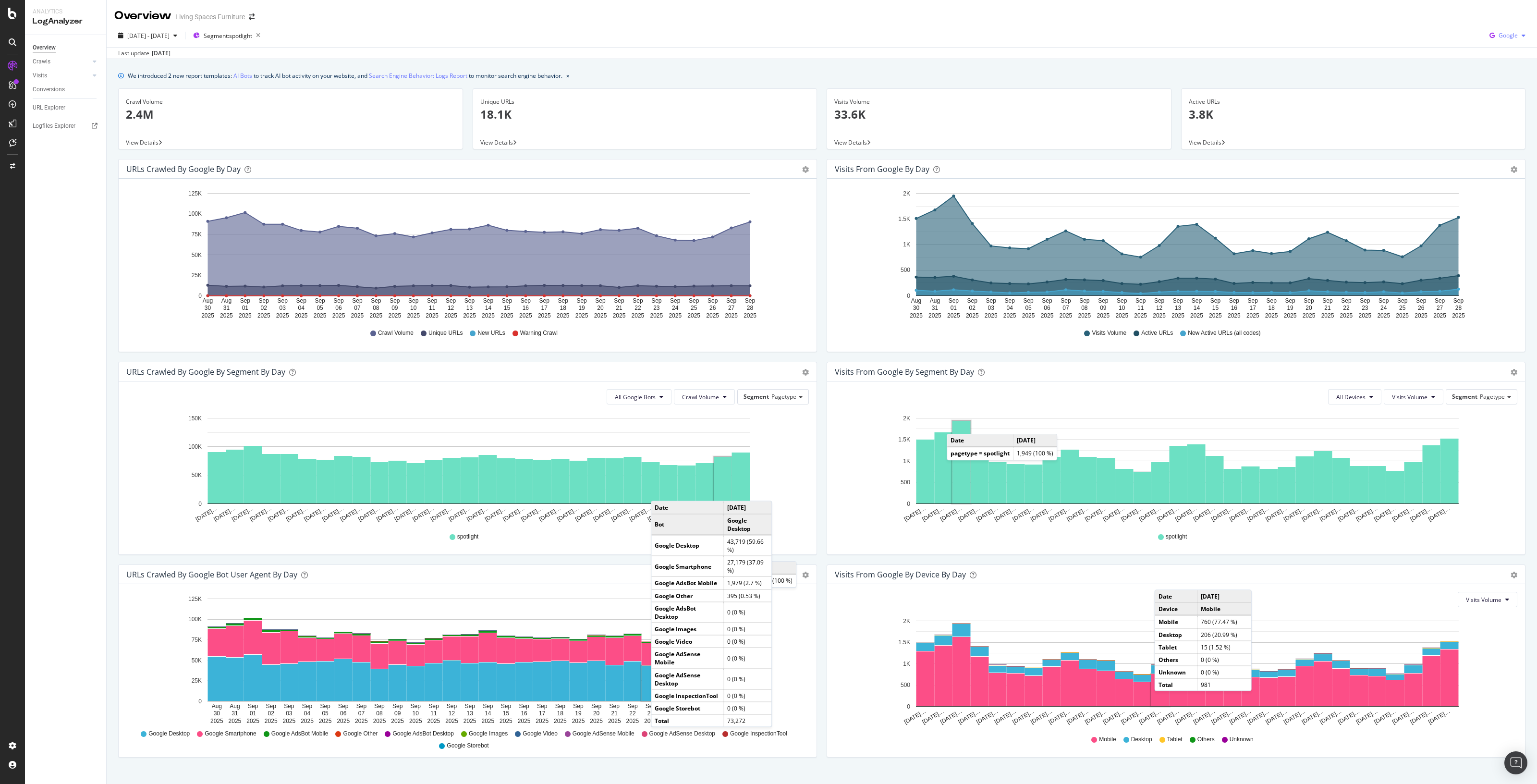
click at [1522, 37] on icon "button" at bounding box center [1524, 35] width 4 height 6
click at [1511, 108] on span "Other AI Bots" at bounding box center [1506, 108] width 36 height 9
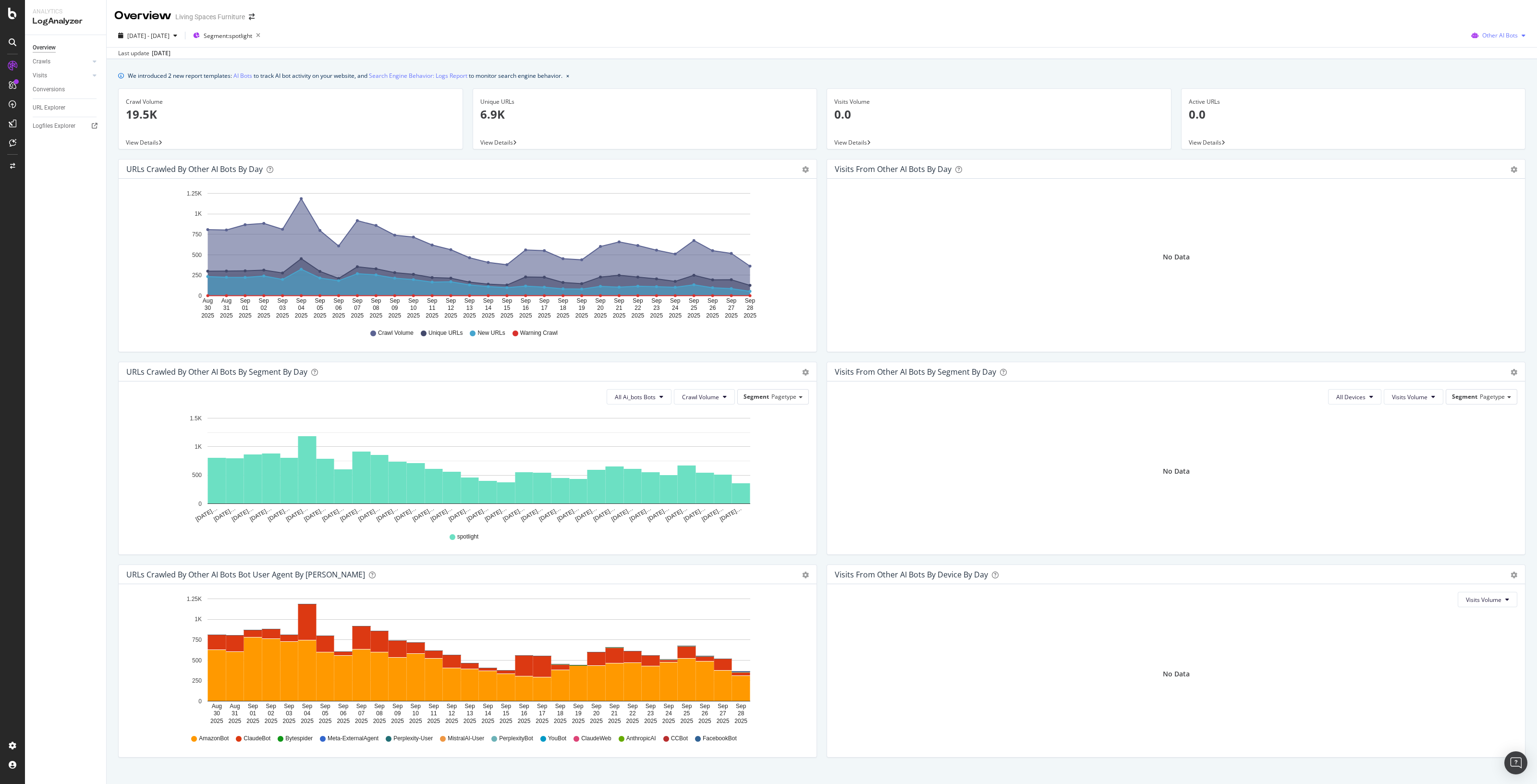
click at [1493, 33] on span "Other AI Bots" at bounding box center [1500, 35] width 36 height 8
click at [1491, 73] on span "Bing" at bounding box center [1501, 72] width 37 height 9
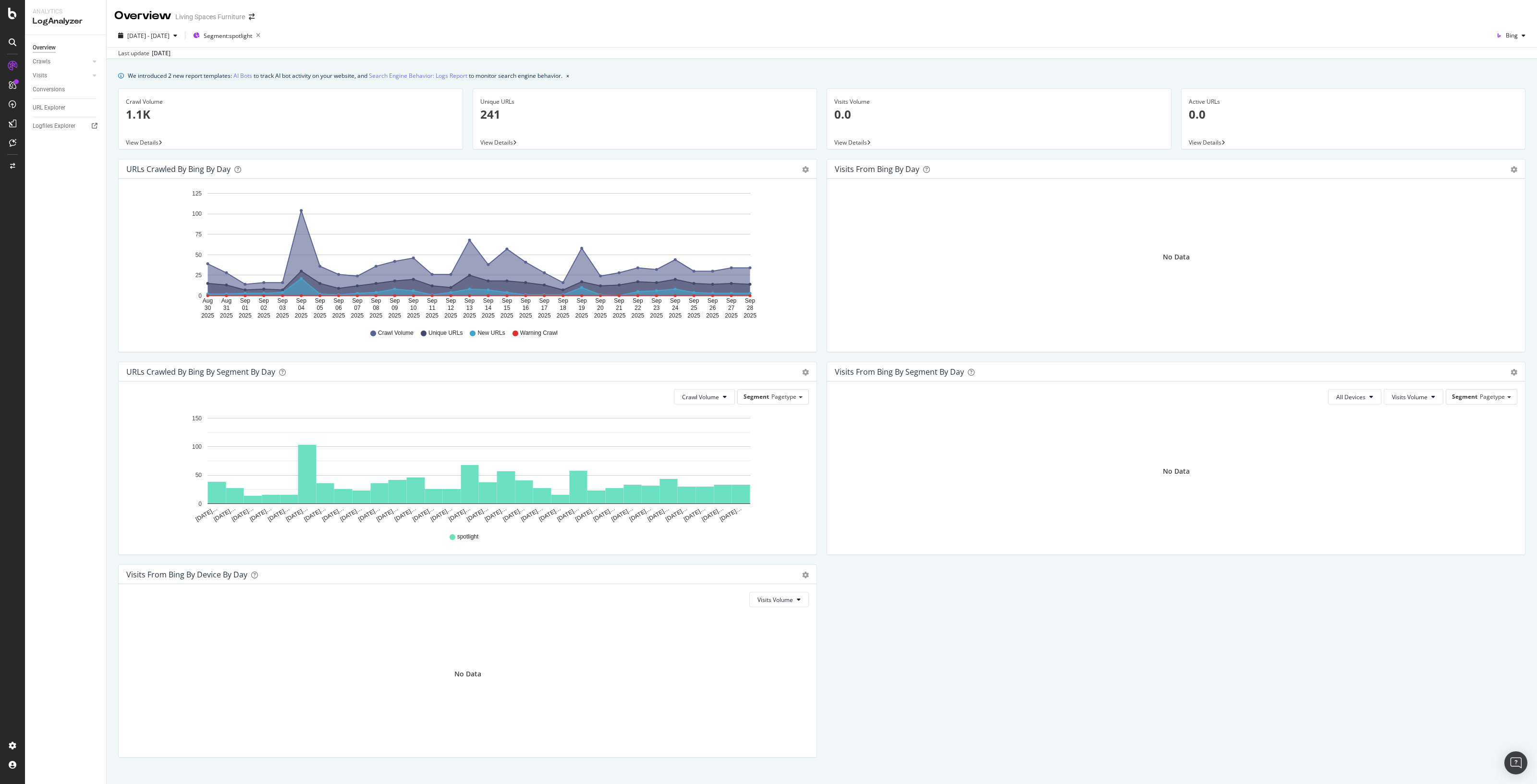
click at [1107, 585] on div "URLs Crawled by Bing by day Area Table Hold CTRL while clicking to filter the r…" at bounding box center [822, 463] width 1417 height 608
click at [1518, 27] on div "2025 Aug. 30th - Sep. 28th Segment: spotlight Bing Last update Sep. 30, 2025" at bounding box center [822, 42] width 1430 height 35
click at [1522, 34] on icon "button" at bounding box center [1524, 35] width 4 height 6
click at [1505, 89] on span "OpenAI" at bounding box center [1509, 90] width 36 height 9
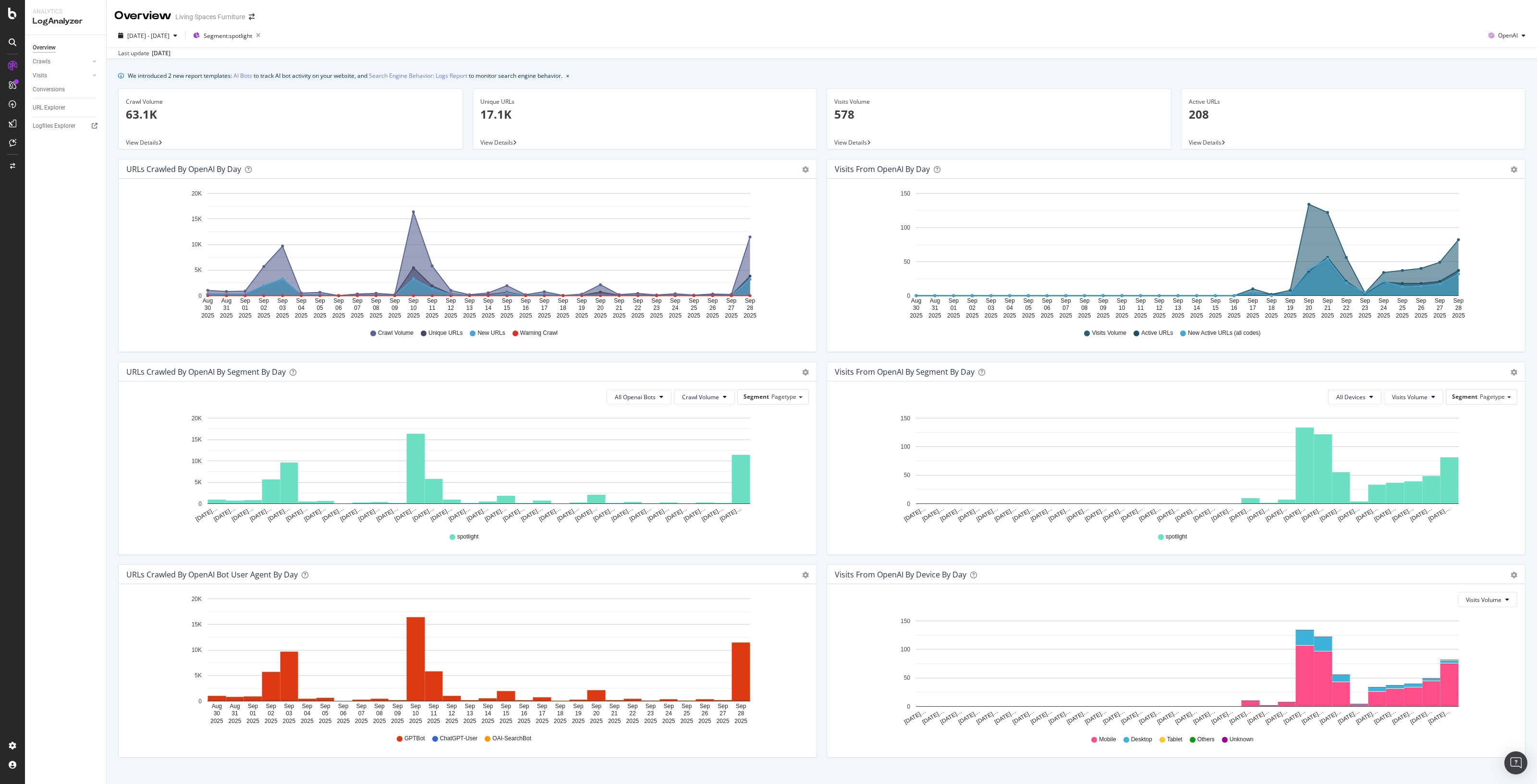
click at [1526, 685] on div "We introduced 2 new report templates: AI Bots to track AI bot activity on your …" at bounding box center [822, 430] width 1430 height 742
click at [1522, 37] on icon "button" at bounding box center [1524, 35] width 4 height 6
click at [1506, 55] on span "Google" at bounding box center [1505, 55] width 36 height 9
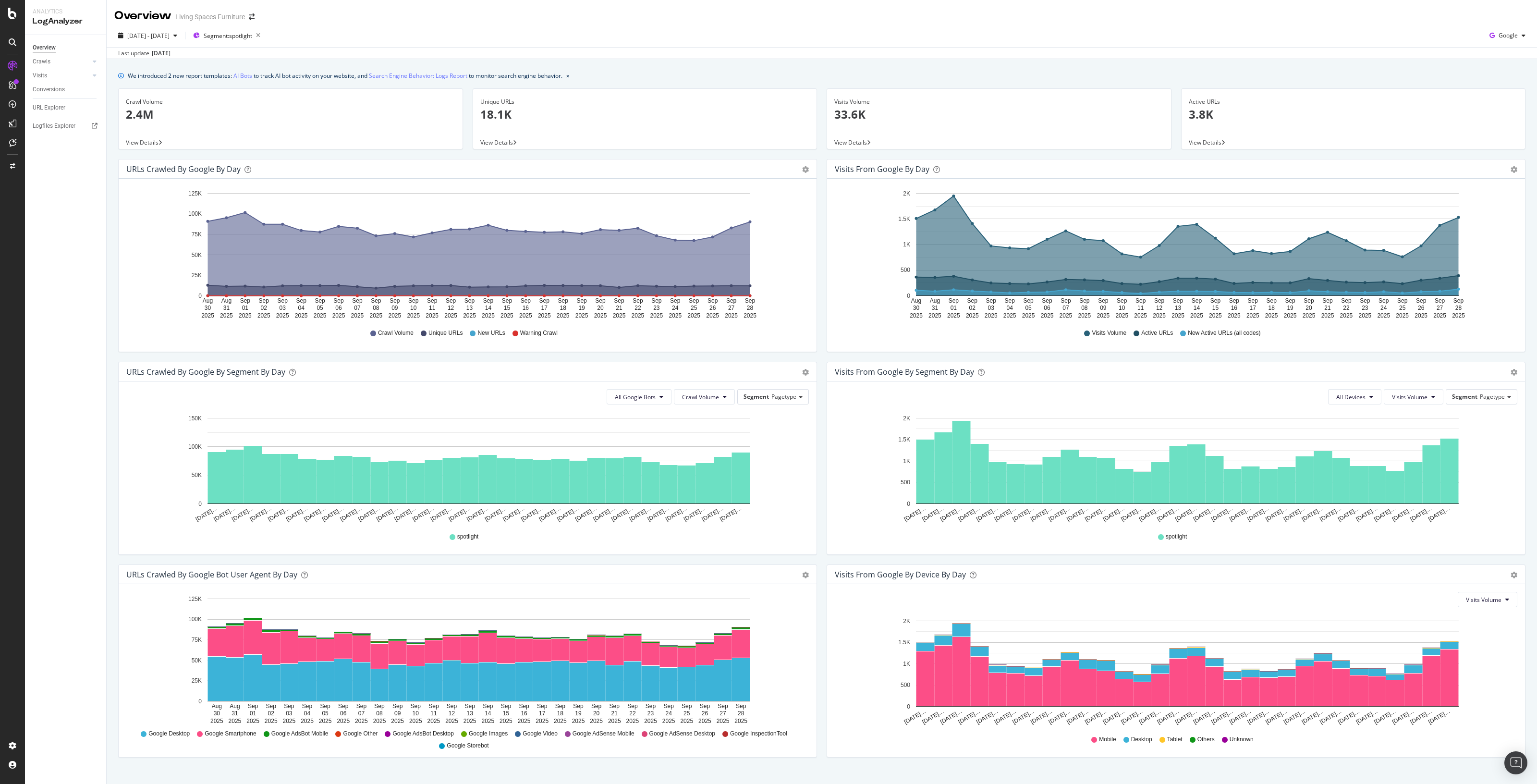
click at [1525, 623] on div "We introduced 2 new report templates: AI Bots to track AI bot activity on your …" at bounding box center [822, 430] width 1430 height 742
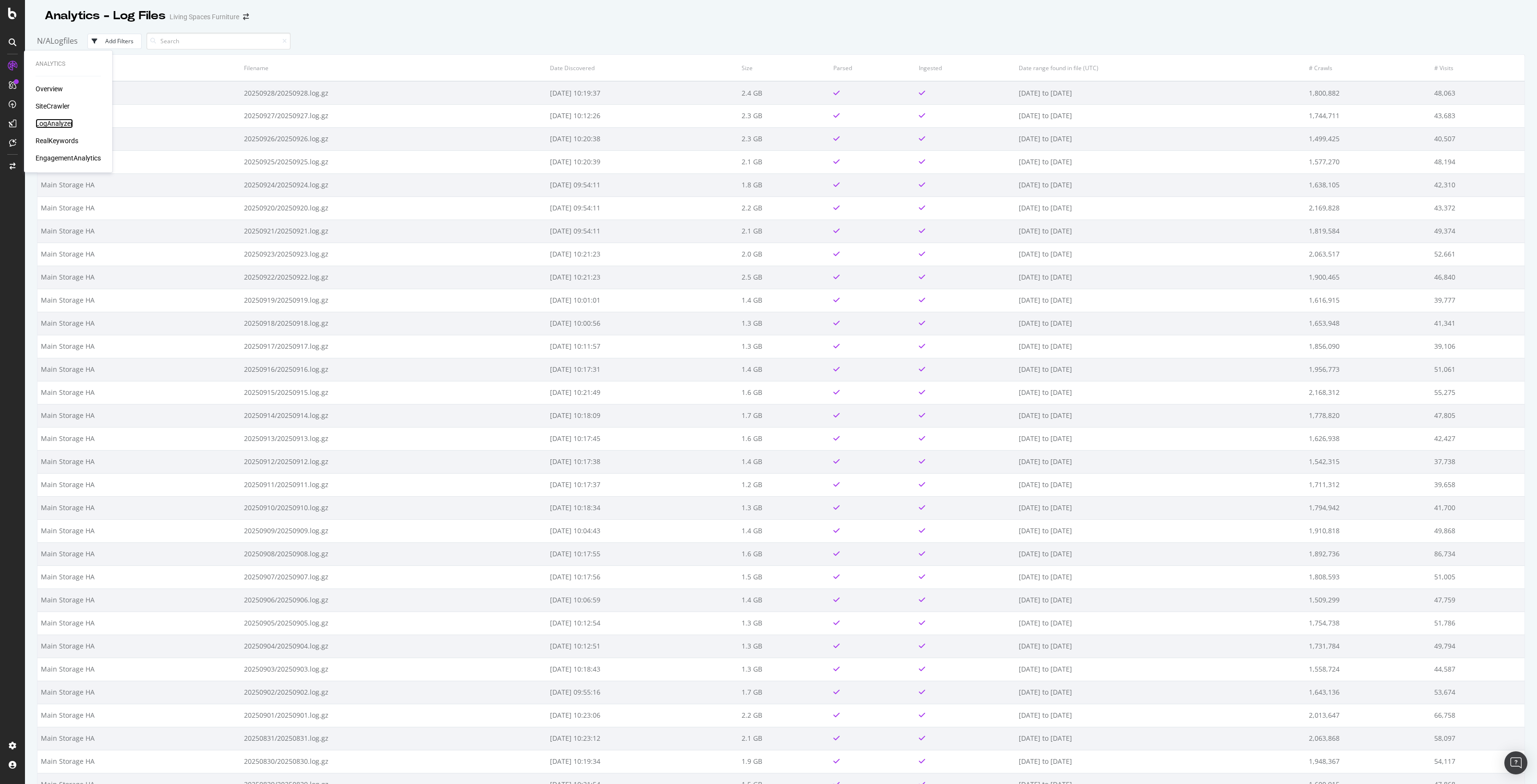
click at [56, 120] on div "LogAnalyzer" at bounding box center [54, 123] width 37 height 9
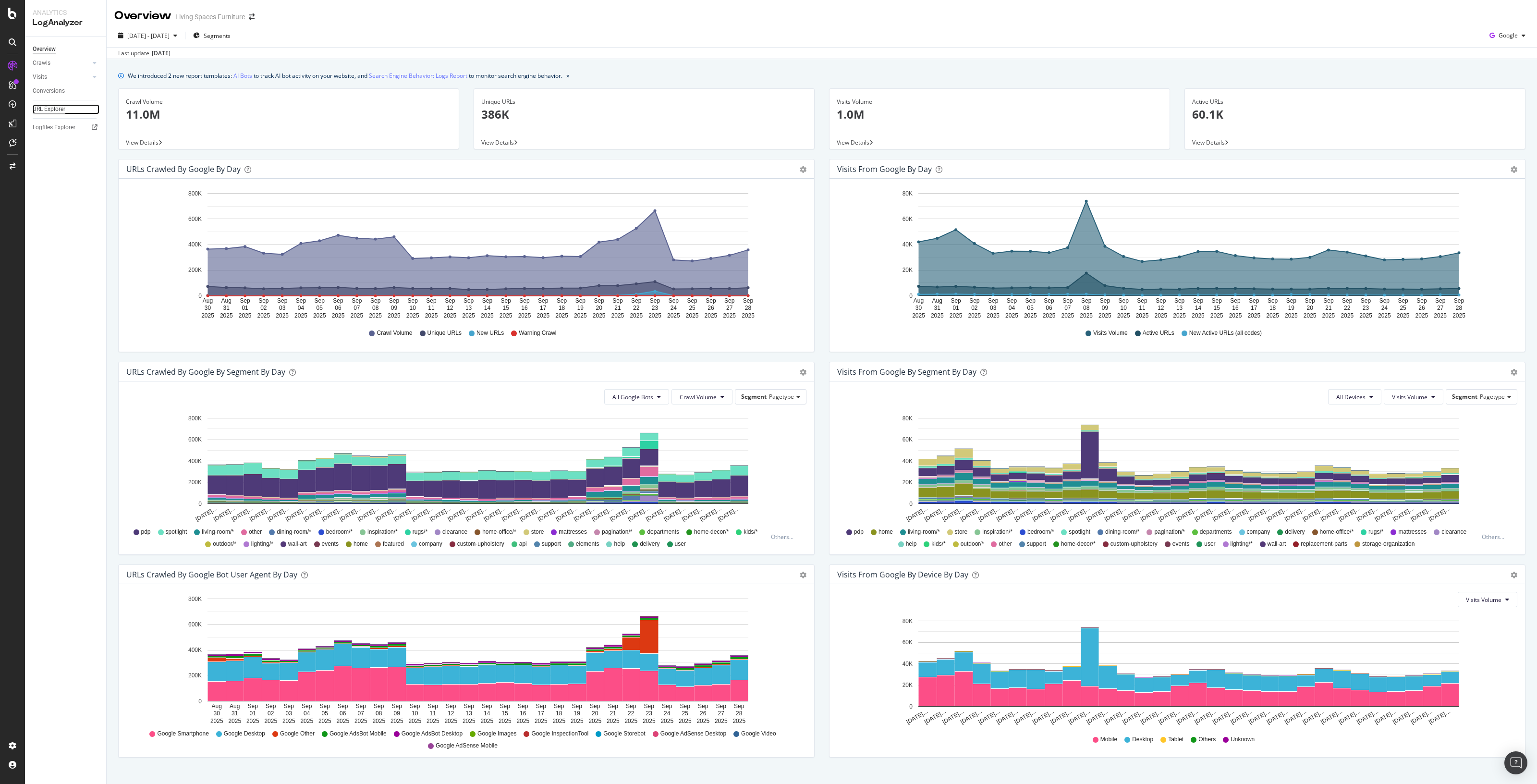
click at [44, 105] on div "URL Explorer" at bounding box center [49, 109] width 32 height 10
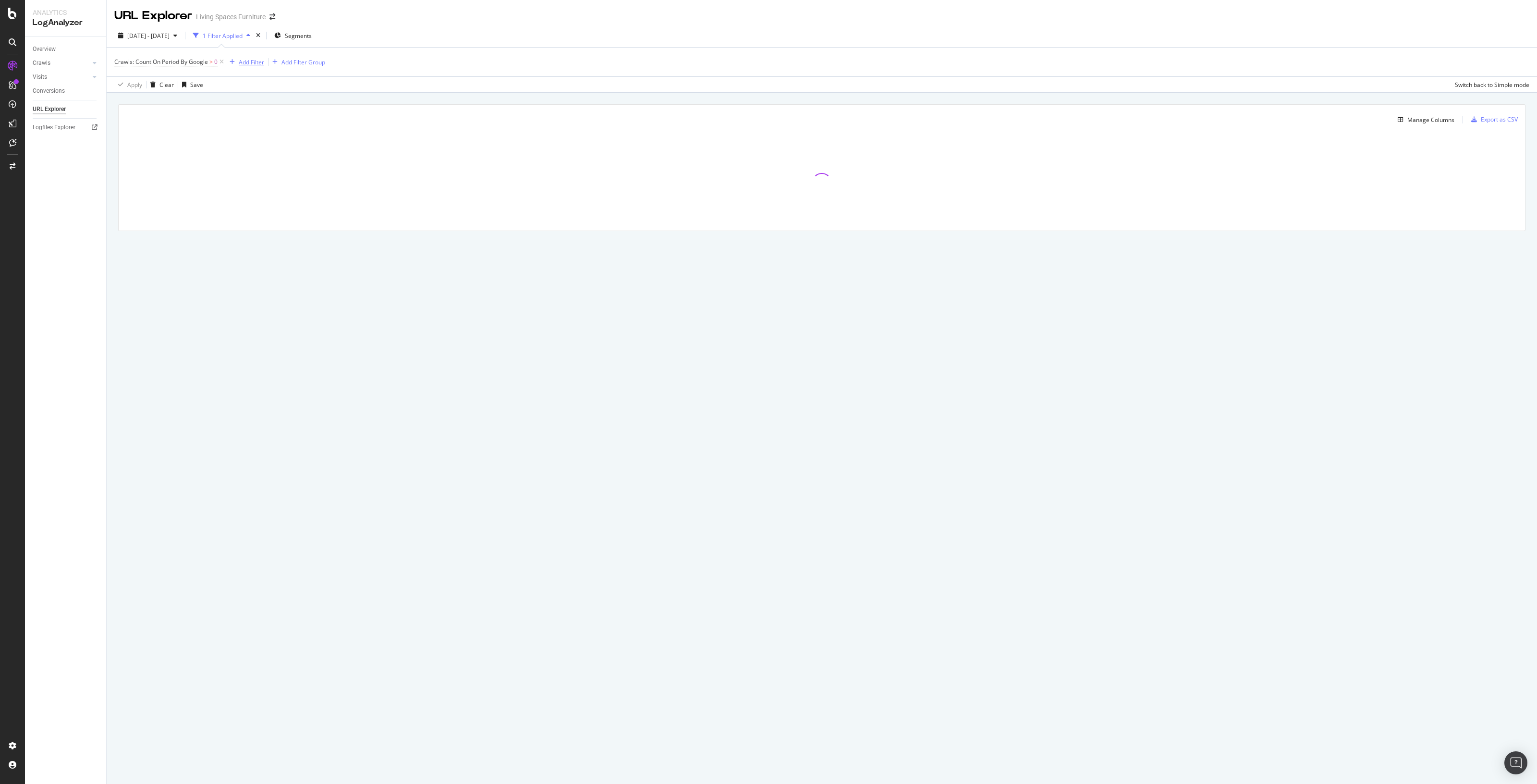
click at [258, 61] on div "Add Filter" at bounding box center [251, 62] width 26 height 8
click at [289, 129] on div "Full URL" at bounding box center [311, 129] width 164 height 11
click at [308, 104] on input "text" at bounding box center [288, 104] width 105 height 16
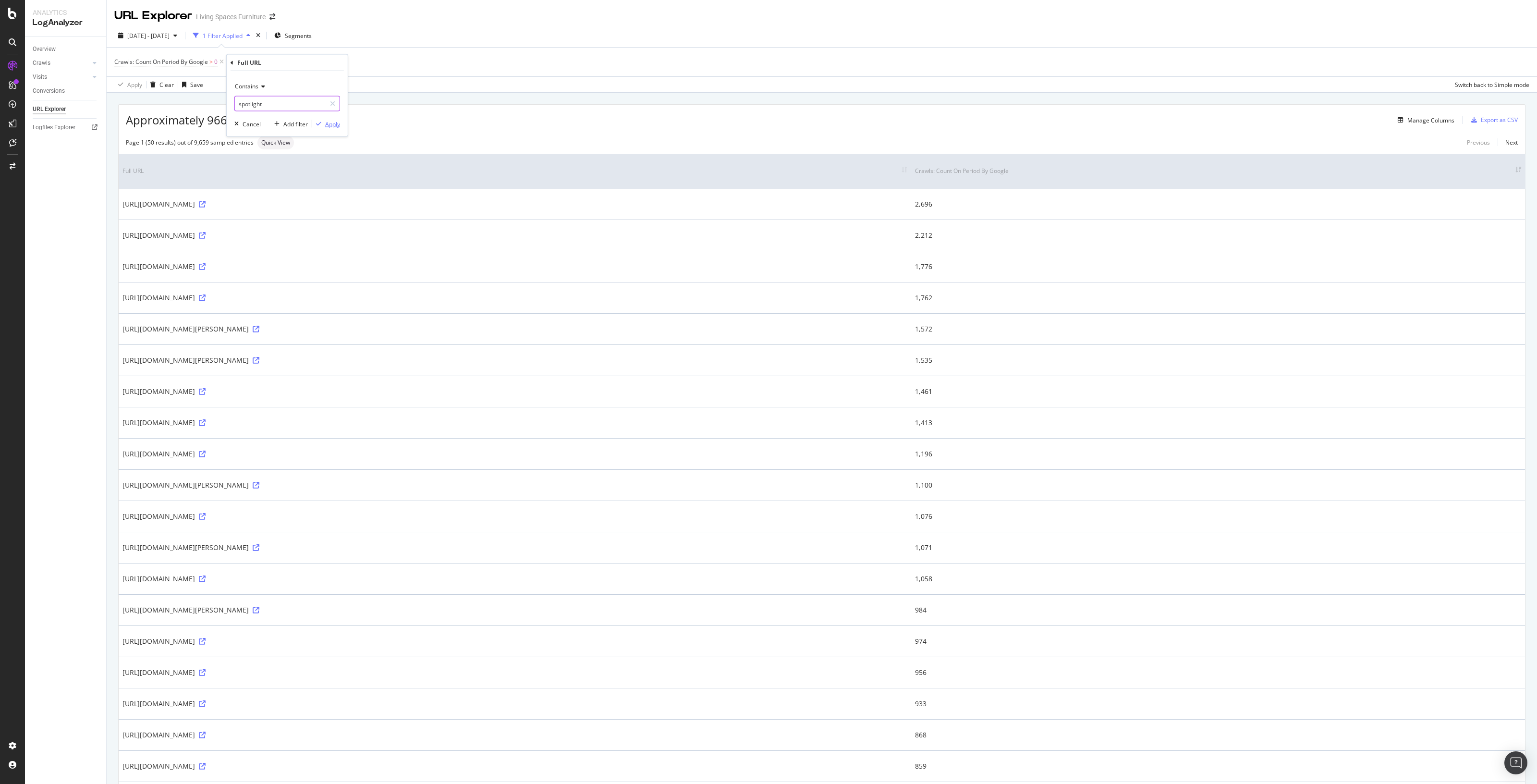
type input "spotlight"
click at [339, 125] on div "Apply" at bounding box center [332, 123] width 15 height 8
